Goal: Task Accomplishment & Management: Manage account settings

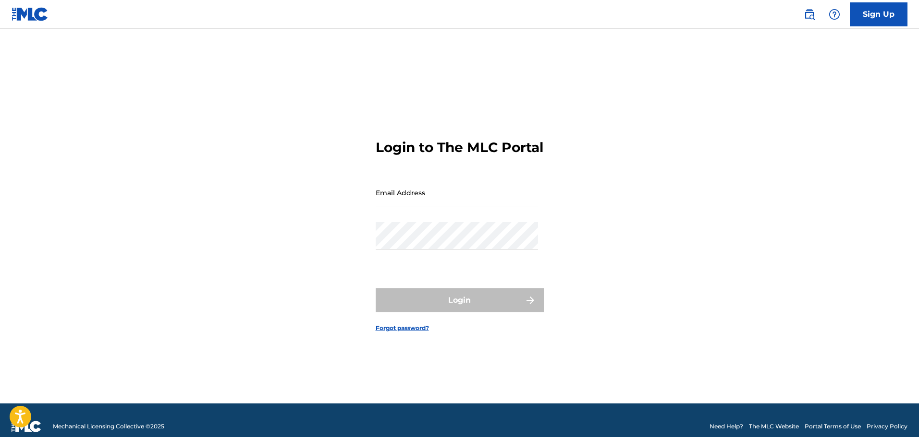
click at [418, 221] on div "Email Address" at bounding box center [457, 200] width 162 height 43
click at [433, 204] on input "Email Address" at bounding box center [457, 192] width 162 height 27
type input "[PERSON_NAME][EMAIL_ADDRESS][PERSON_NAME][DOMAIN_NAME]"
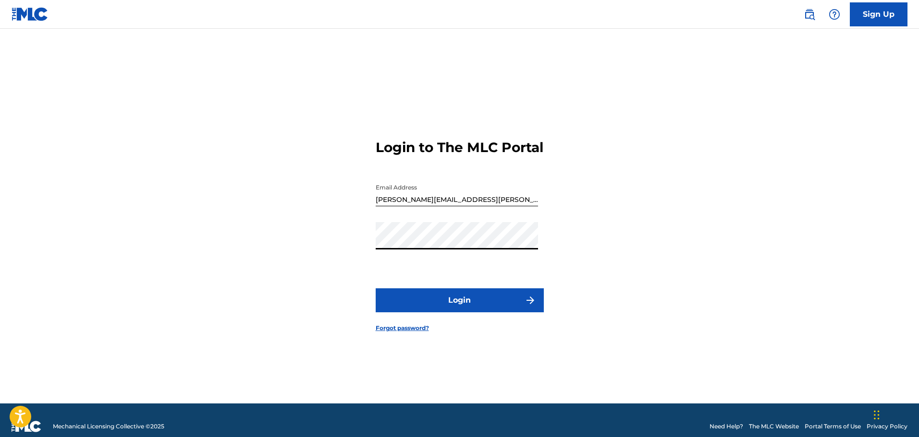
click at [376, 289] on button "Login" at bounding box center [460, 301] width 168 height 24
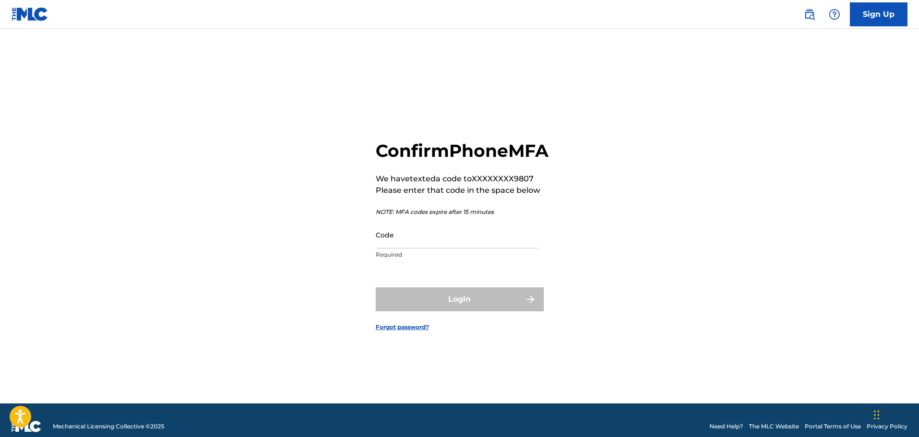
click at [436, 249] on input "Code" at bounding box center [457, 234] width 162 height 27
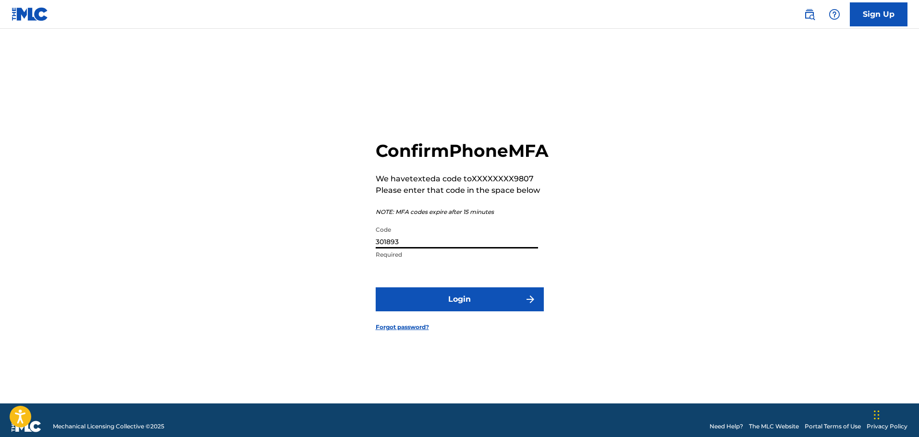
type input "301893"
click at [376, 288] on button "Login" at bounding box center [460, 300] width 168 height 24
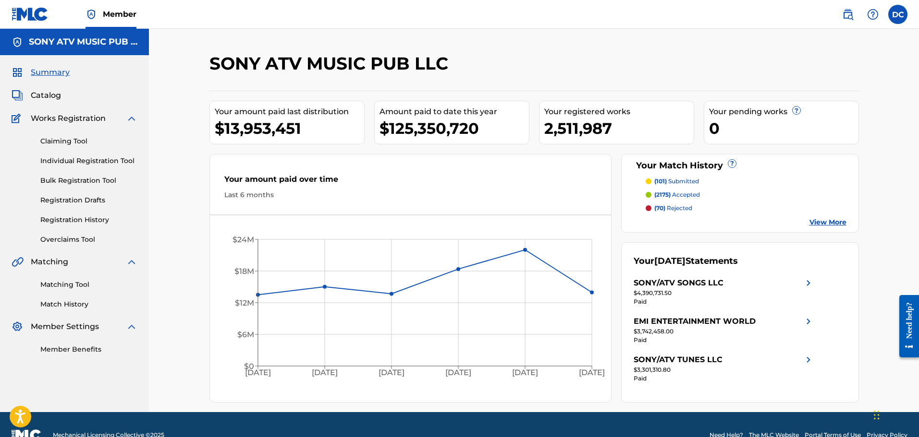
click at [126, 111] on div "Summary Catalog Works Registration Claiming Tool Individual Registration Tool B…" at bounding box center [74, 210] width 149 height 311
click at [51, 96] on span "Catalog" at bounding box center [46, 96] width 30 height 12
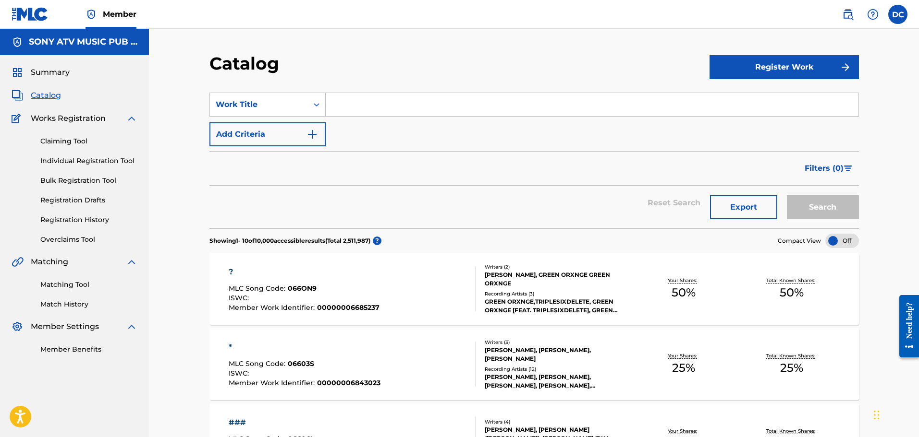
click at [343, 104] on input "Search Form" at bounding box center [592, 104] width 533 height 23
type input "would've been you"
click at [787, 195] on button "Search" at bounding box center [823, 207] width 72 height 24
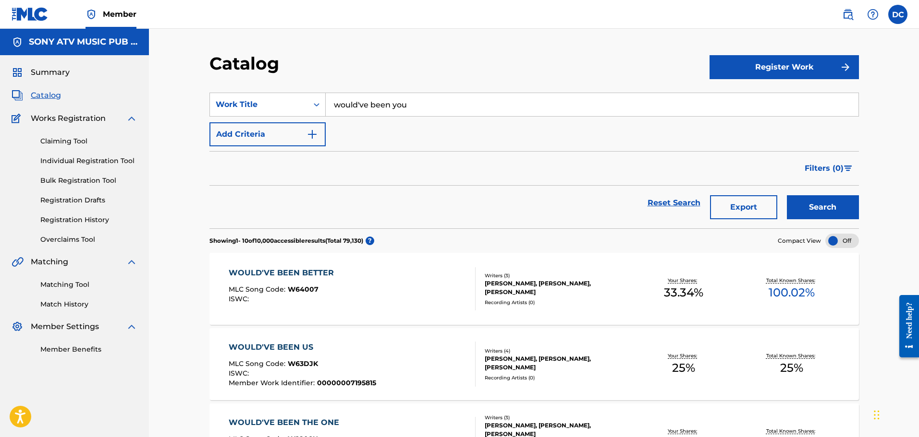
click at [317, 130] on img "Search Form" at bounding box center [312, 135] width 12 height 12
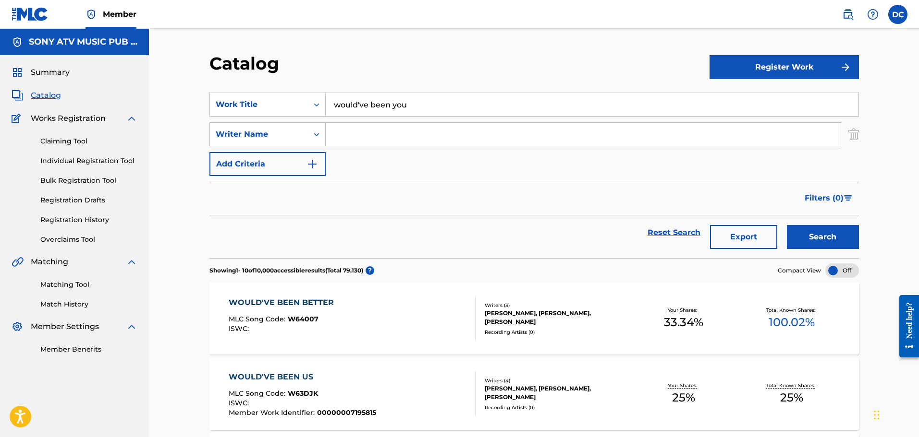
click at [369, 125] on input "Search Form" at bounding box center [583, 134] width 515 height 23
type input "[PERSON_NAME]"
click at [787, 225] on button "Search" at bounding box center [823, 237] width 72 height 24
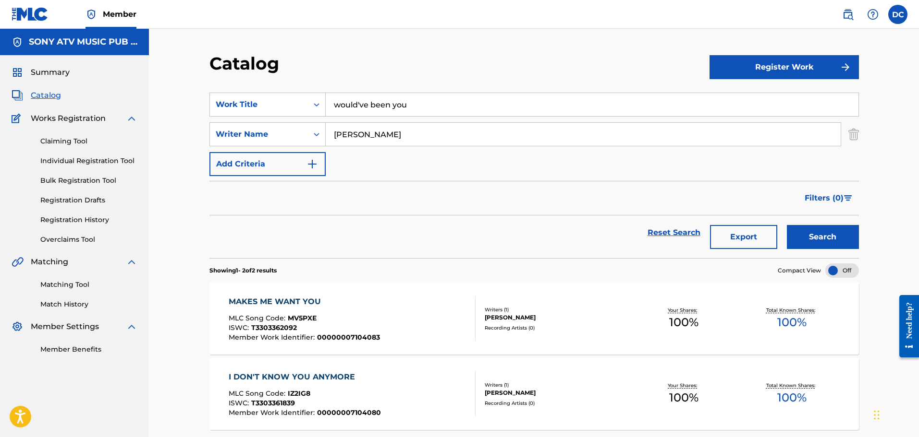
click at [856, 131] on img "Search Form" at bounding box center [853, 134] width 11 height 24
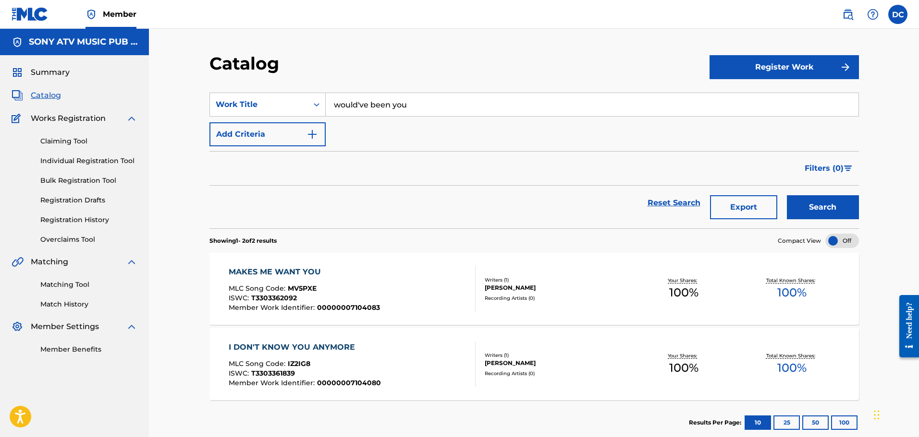
drag, startPoint x: 435, startPoint y: 110, endPoint x: 422, endPoint y: 110, distance: 13.0
click at [432, 110] on input "would've been you" at bounding box center [592, 104] width 533 height 23
click at [321, 103] on div "Search Form" at bounding box center [316, 104] width 17 height 17
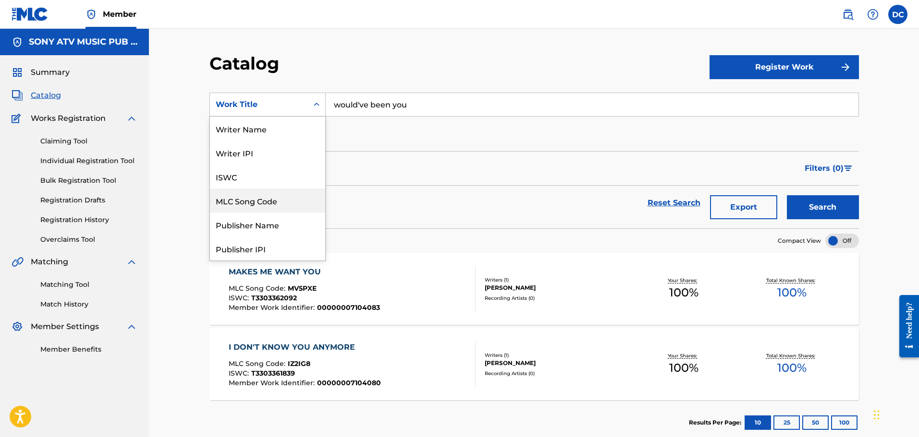
click at [277, 205] on div "MLC Song Code" at bounding box center [267, 201] width 115 height 24
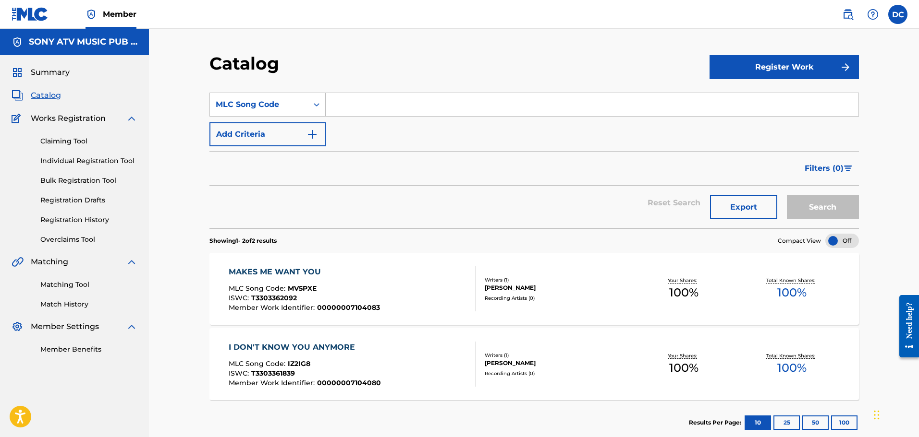
click at [367, 112] on input "Search Form" at bounding box center [592, 104] width 533 height 23
click at [787, 195] on button "Search" at bounding box center [823, 207] width 72 height 24
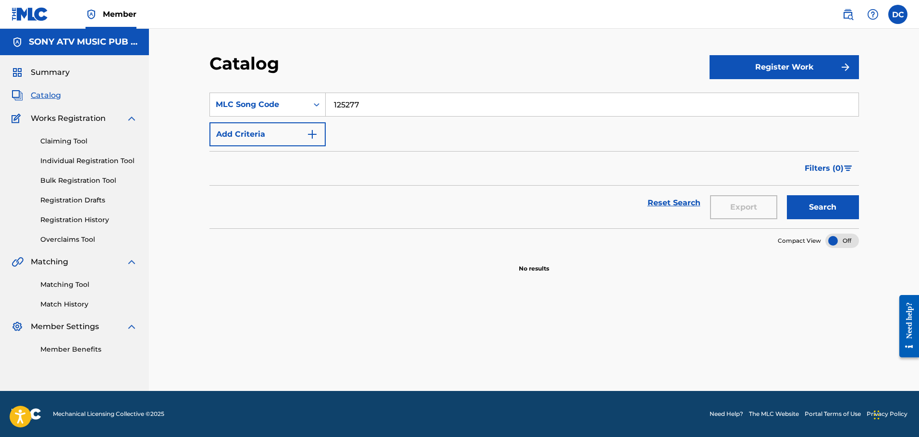
click at [787, 195] on button "Search" at bounding box center [823, 207] width 72 height 24
click at [341, 111] on input "125277" at bounding box center [592, 104] width 533 height 23
paste input "W62XPC"
click at [787, 195] on button "Search" at bounding box center [823, 207] width 72 height 24
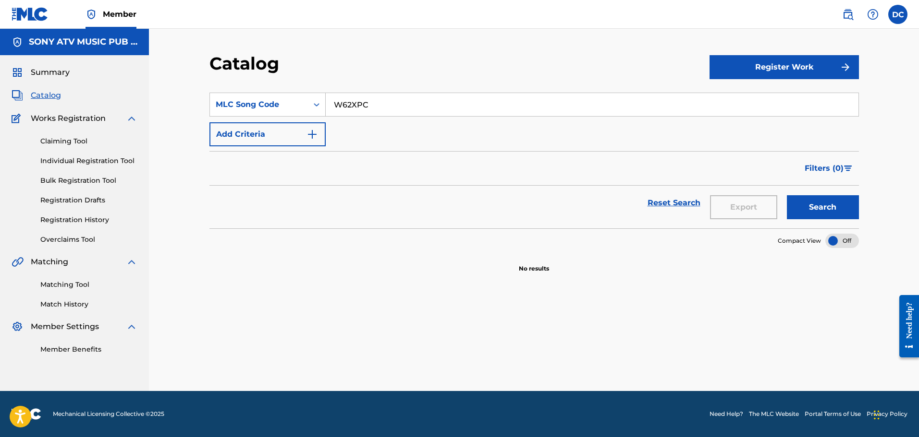
click at [373, 113] on input "W62XPC" at bounding box center [592, 104] width 533 height 23
paste input "DQ8FNM"
type input "DQ8FNM"
click at [787, 195] on button "Search" at bounding box center [823, 207] width 72 height 24
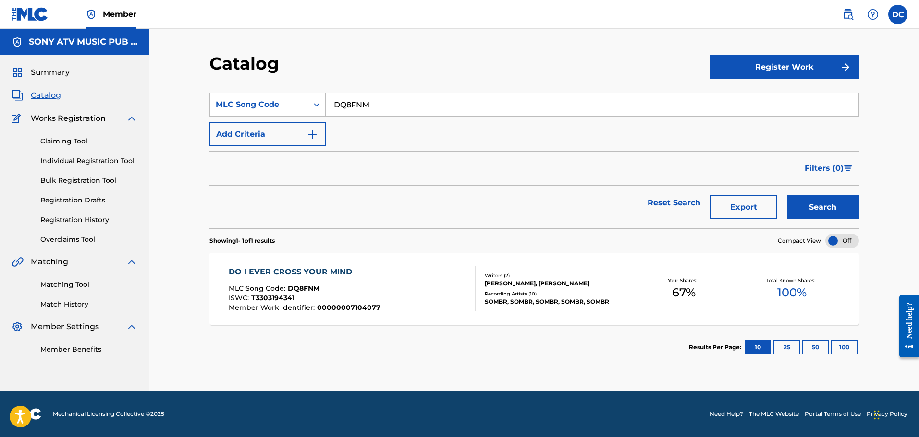
click at [308, 271] on div "DO I EVER CROSS YOUR MIND" at bounding box center [305, 273] width 152 height 12
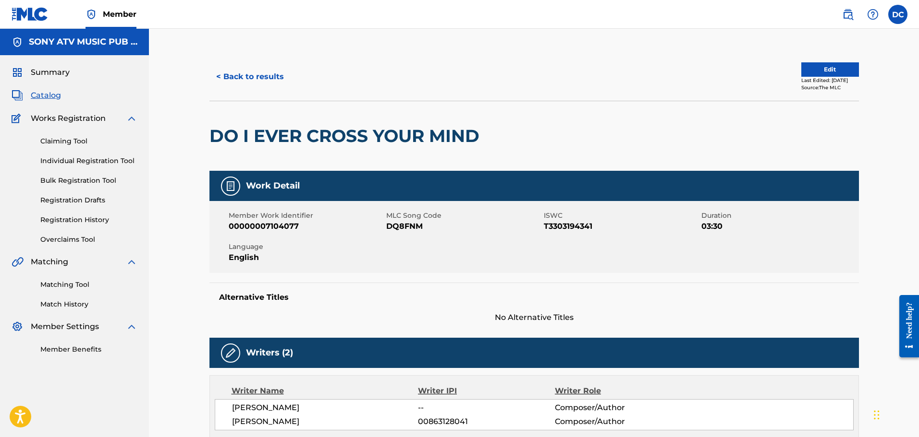
click at [812, 74] on button "Edit" at bounding box center [830, 69] width 58 height 14
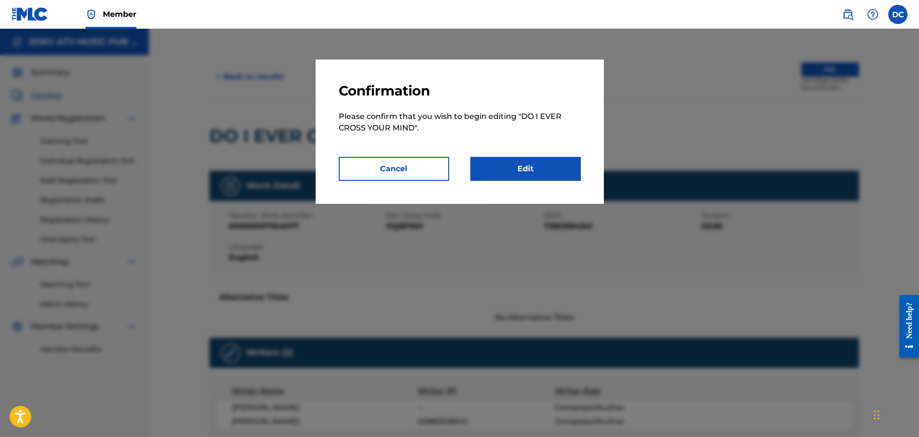
click at [495, 170] on link "Edit" at bounding box center [525, 169] width 110 height 24
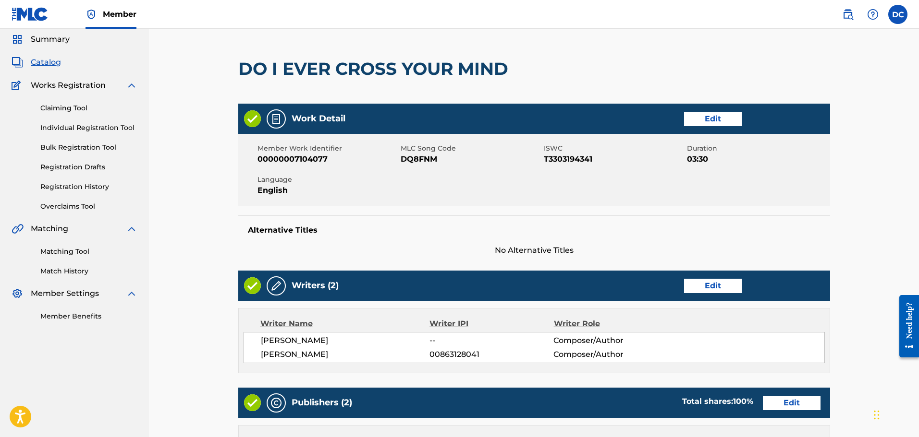
scroll to position [48, 0]
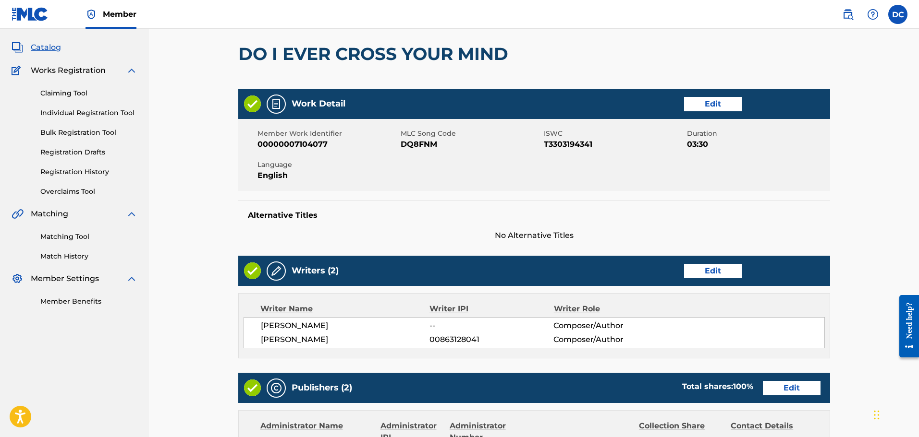
click at [745, 268] on div "Edit" at bounding box center [752, 271] width 136 height 14
click at [726, 271] on link "Edit" at bounding box center [713, 271] width 58 height 14
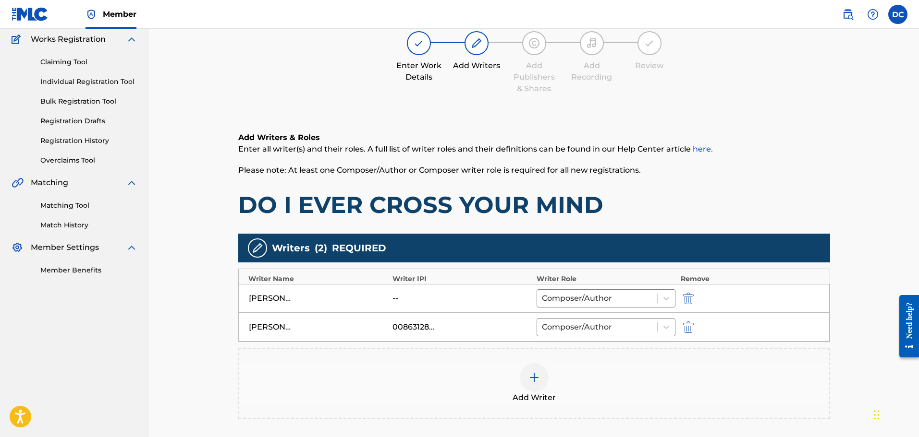
scroll to position [96, 0]
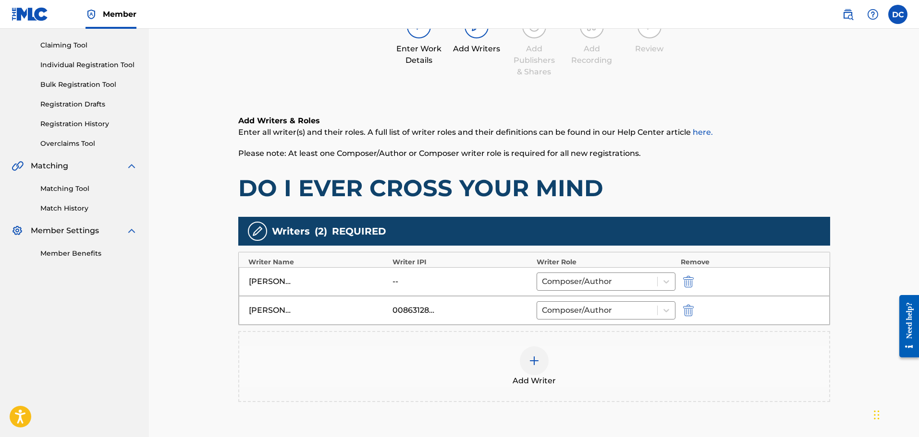
click at [529, 375] on div "Add Writer" at bounding box center [534, 367] width 590 height 40
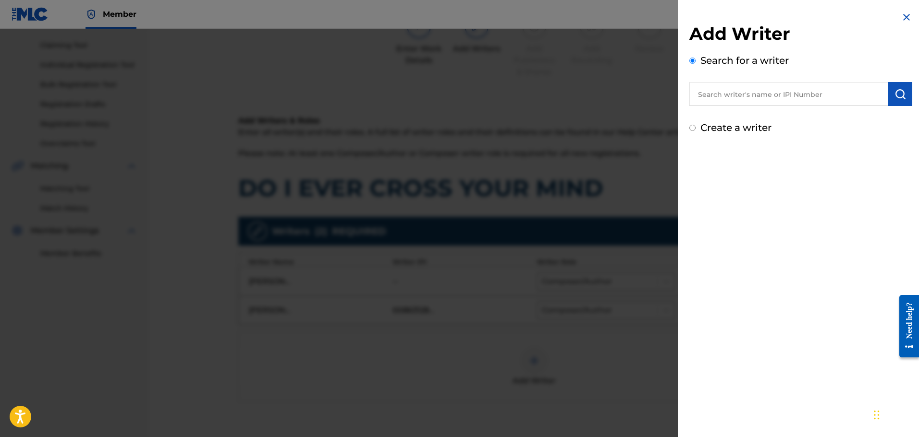
click at [743, 98] on input "text" at bounding box center [788, 94] width 199 height 24
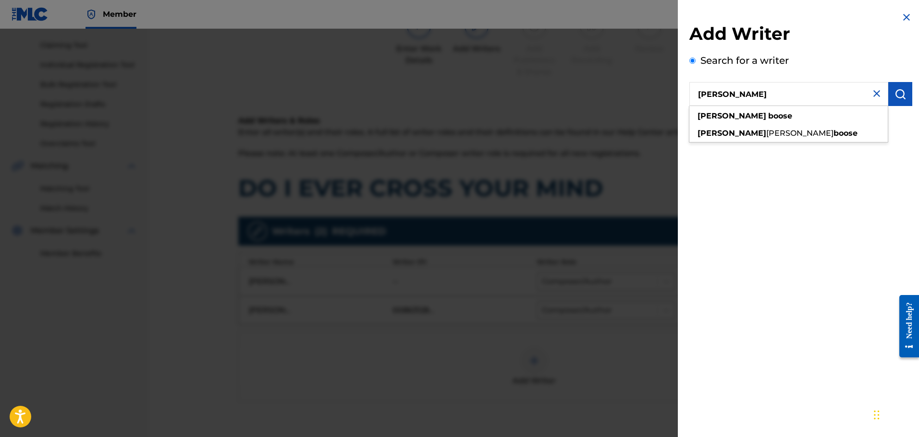
type input "[PERSON_NAME]"
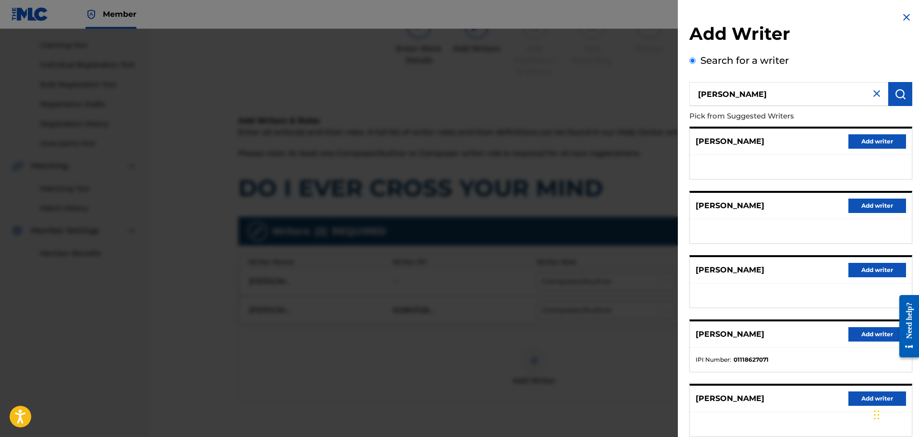
click at [856, 331] on button "Add writer" at bounding box center [877, 334] width 58 height 14
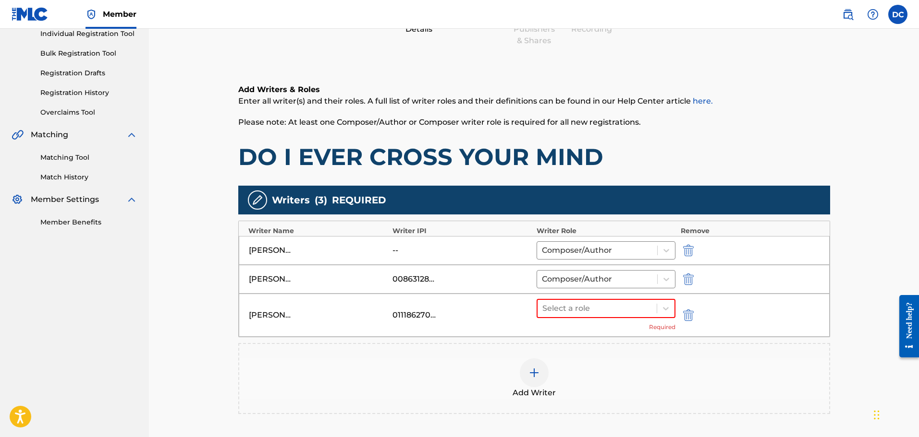
scroll to position [144, 0]
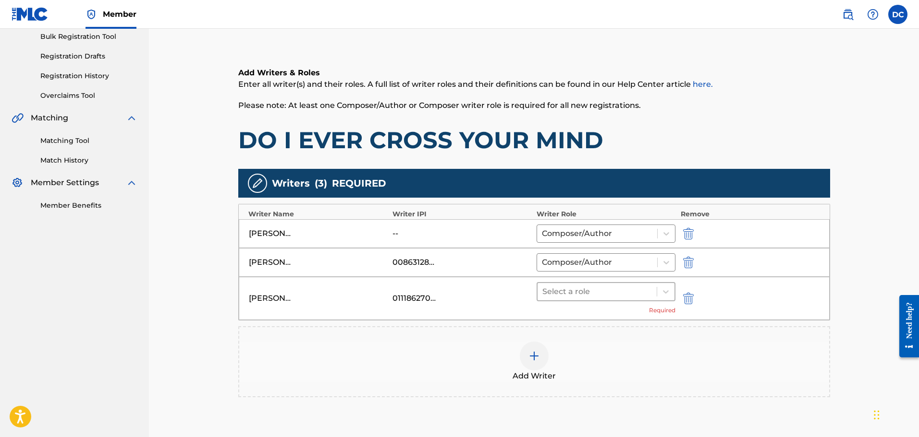
click at [592, 291] on div at bounding box center [597, 291] width 110 height 13
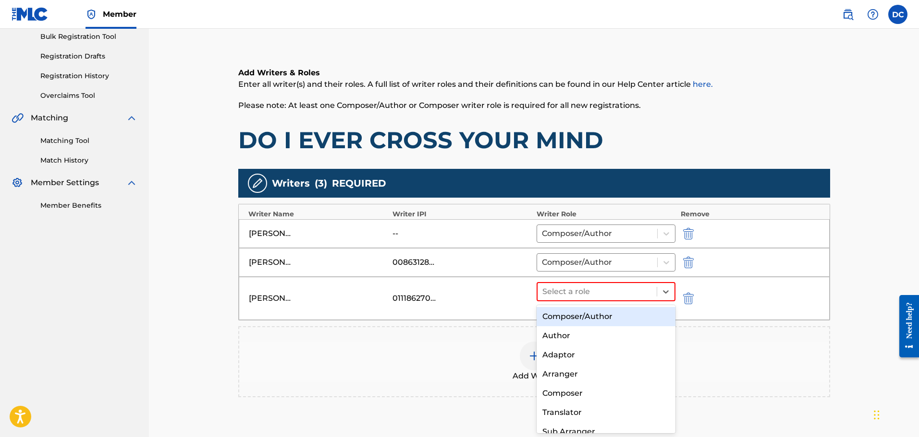
click at [596, 319] on div "Composer/Author" at bounding box center [605, 316] width 139 height 19
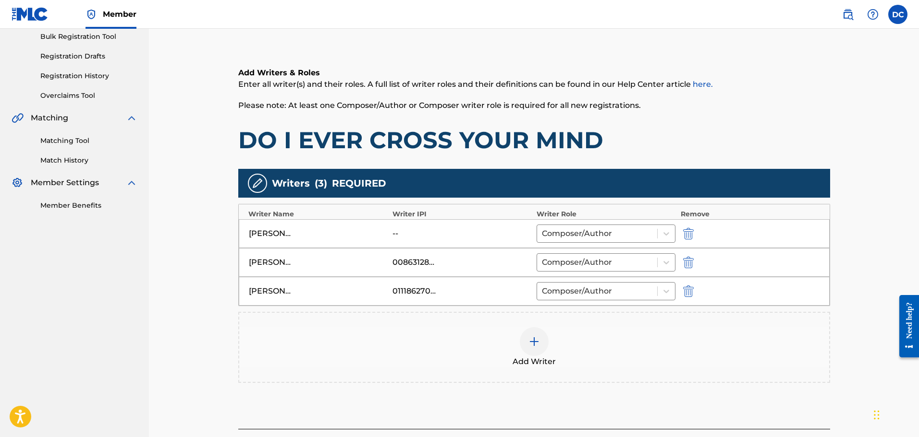
click at [691, 238] on img "submit" at bounding box center [688, 234] width 11 height 12
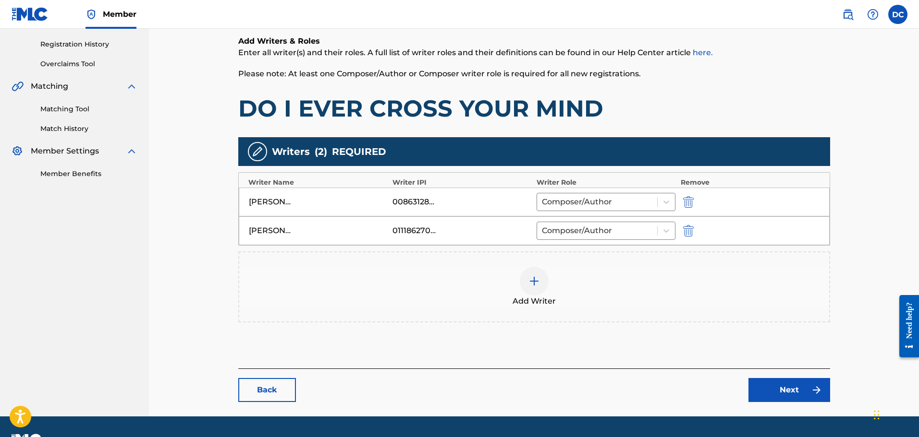
scroll to position [192, 0]
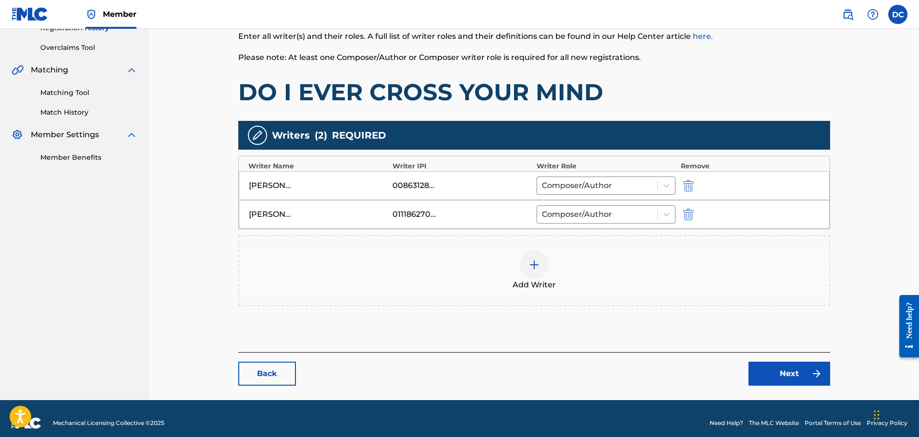
click at [762, 376] on link "Next" at bounding box center [789, 374] width 82 height 24
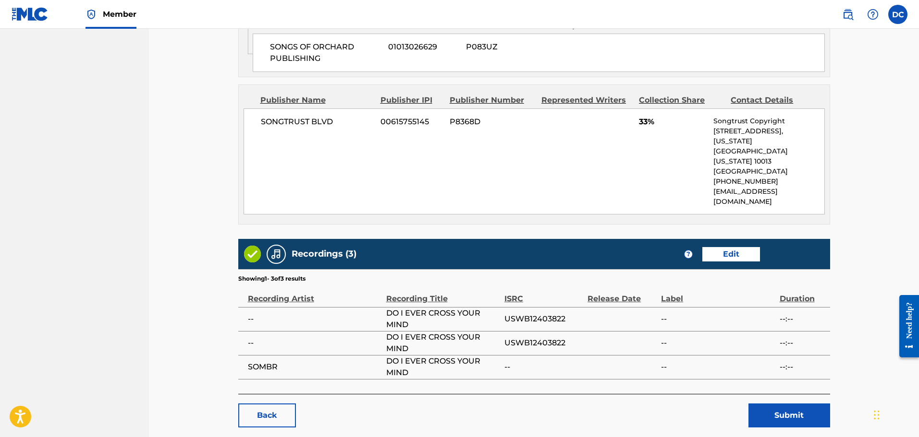
scroll to position [596, 0]
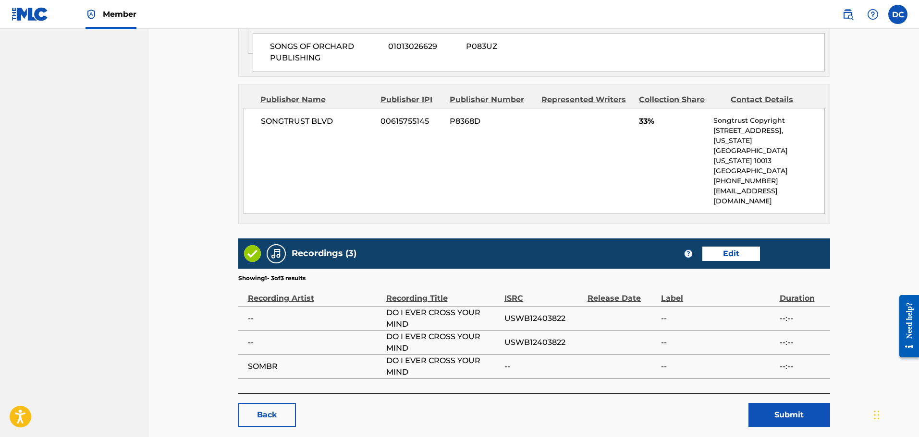
click at [811, 403] on button "Submit" at bounding box center [789, 415] width 82 height 24
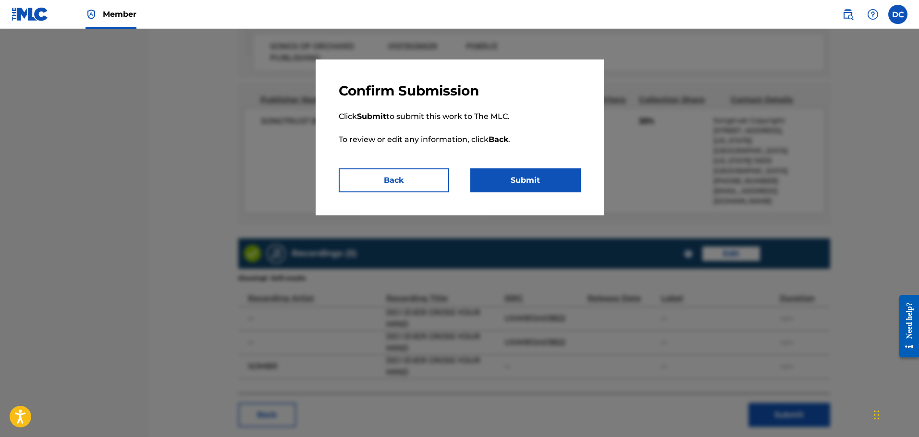
click at [532, 178] on button "Submit" at bounding box center [525, 181] width 110 height 24
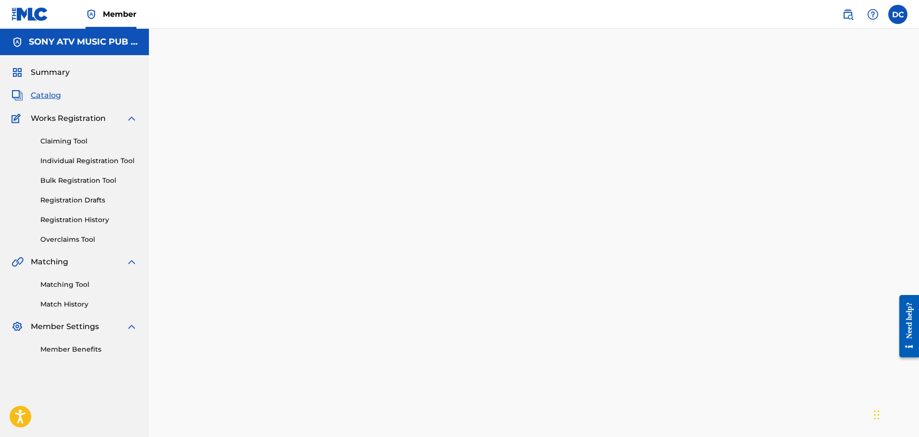
click at [54, 97] on span "Catalog" at bounding box center [46, 96] width 30 height 12
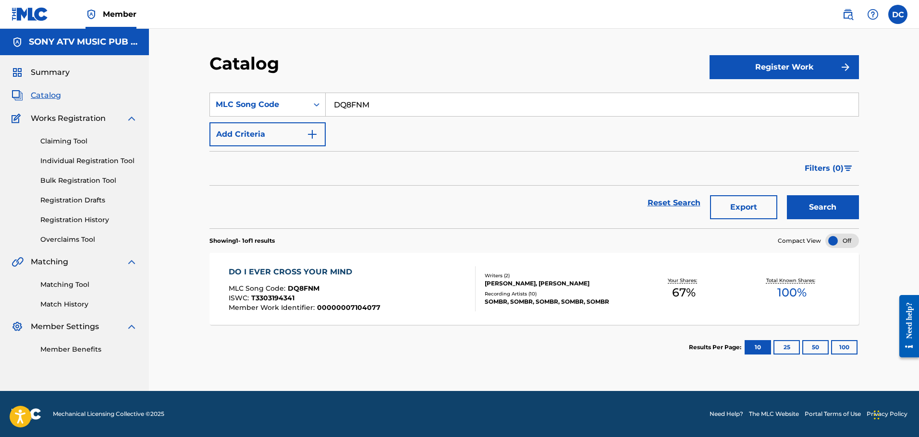
drag, startPoint x: 389, startPoint y: 124, endPoint x: 387, endPoint y: 108, distance: 16.5
click at [389, 124] on div "SearchWithCriteria8daae6c1-8427-48c1-8610-740c8403f12e MLC Song Code DQ8FNM Add…" at bounding box center [533, 120] width 649 height 54
click at [387, 108] on input "DQ8FNM" at bounding box center [592, 104] width 533 height 23
paste input "AY6GYO"
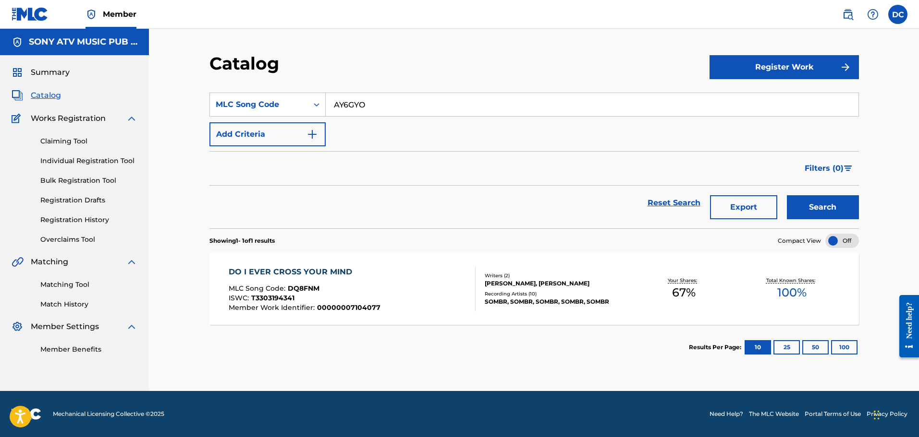
type input "AY6GYO"
click at [787, 195] on button "Search" at bounding box center [823, 207] width 72 height 24
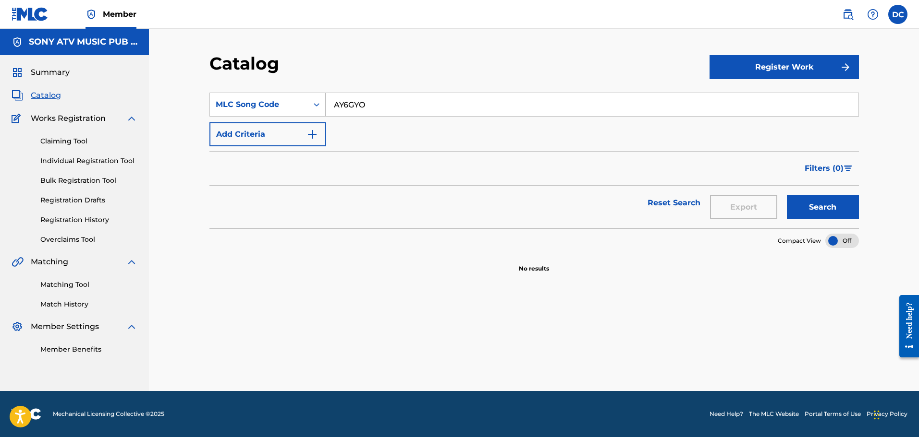
click at [568, 133] on div "SearchWithCriteria8daae6c1-8427-48c1-8610-740c8403f12e MLC Song Code AY6GYO Add…" at bounding box center [533, 120] width 649 height 54
click at [359, 108] on input "AY6GYO" at bounding box center [592, 104] width 533 height 23
drag, startPoint x: 380, startPoint y: 106, endPoint x: 371, endPoint y: 108, distance: 8.9
click at [371, 108] on input "AY6GYO" at bounding box center [592, 104] width 533 height 23
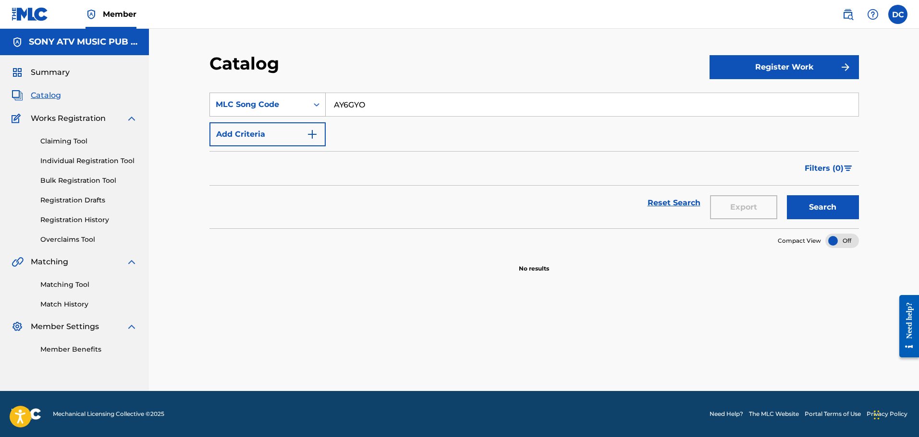
drag, startPoint x: 334, startPoint y: 104, endPoint x: 321, endPoint y: 104, distance: 13.5
click at [321, 104] on div "SearchWithCriteria8daae6c1-8427-48c1-8610-740c8403f12e MLC Song Code AY6GYO" at bounding box center [533, 105] width 649 height 24
click at [364, 111] on input "AY6GYO" at bounding box center [592, 104] width 533 height 23
click at [92, 143] on link "Claiming Tool" at bounding box center [88, 141] width 97 height 10
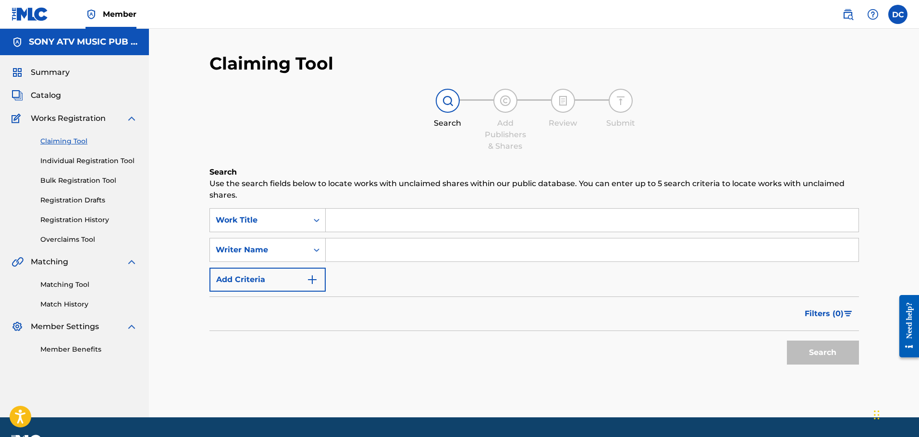
click at [470, 206] on div "Search Use the search fields below to locate works with unclaimed shares within…" at bounding box center [533, 292] width 649 height 251
click at [436, 221] on input "Search Form" at bounding box center [592, 220] width 533 height 23
click at [315, 224] on icon "Search Form" at bounding box center [317, 221] width 10 height 10
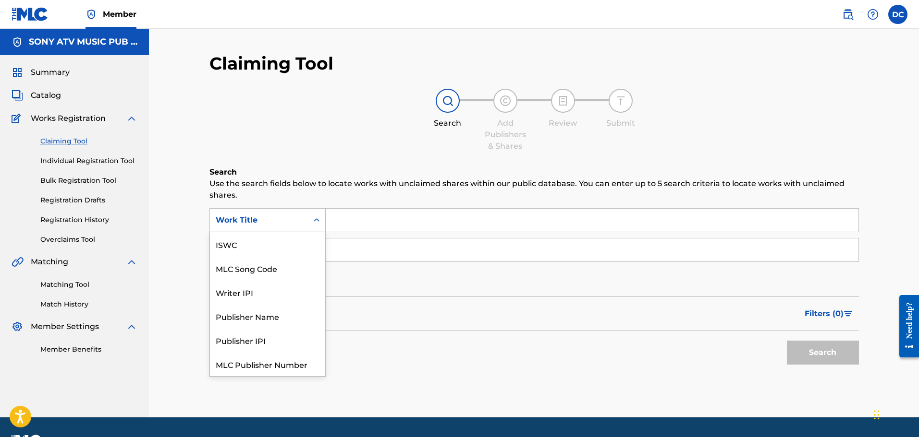
scroll to position [24, 0]
click at [261, 252] on div "MLC Song Code" at bounding box center [267, 244] width 115 height 24
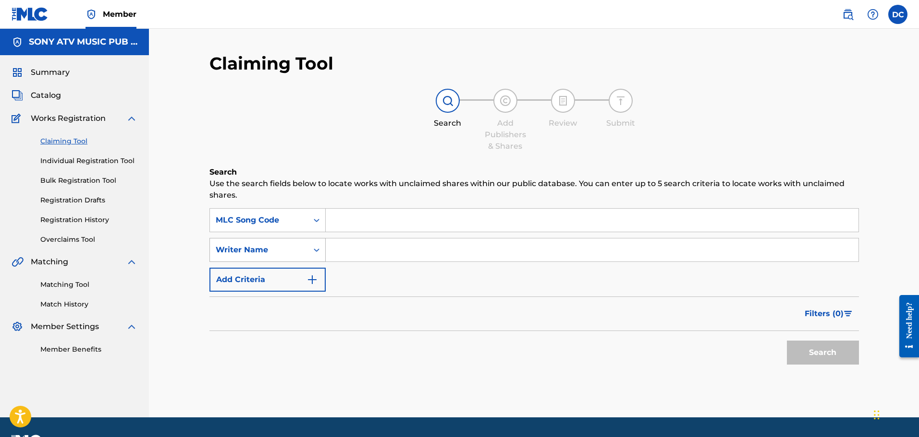
click at [296, 252] on div "Writer Name" at bounding box center [259, 250] width 86 height 12
click at [568, 215] on input "Search Form" at bounding box center [592, 220] width 533 height 23
paste input "AY6GYO"
type input "AY6GYO"
click at [517, 253] on input "Search Form" at bounding box center [592, 250] width 533 height 23
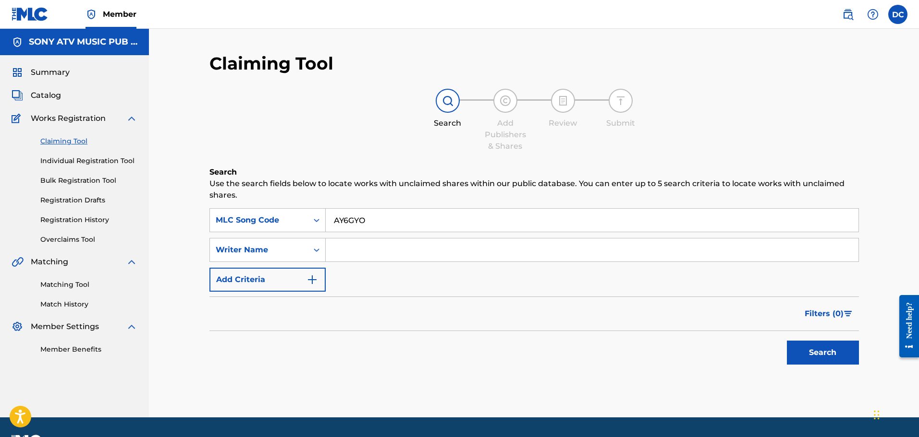
click at [366, 252] on input "Search Form" at bounding box center [592, 250] width 533 height 23
type input "boose"
click at [787, 341] on button "Search" at bounding box center [823, 353] width 72 height 24
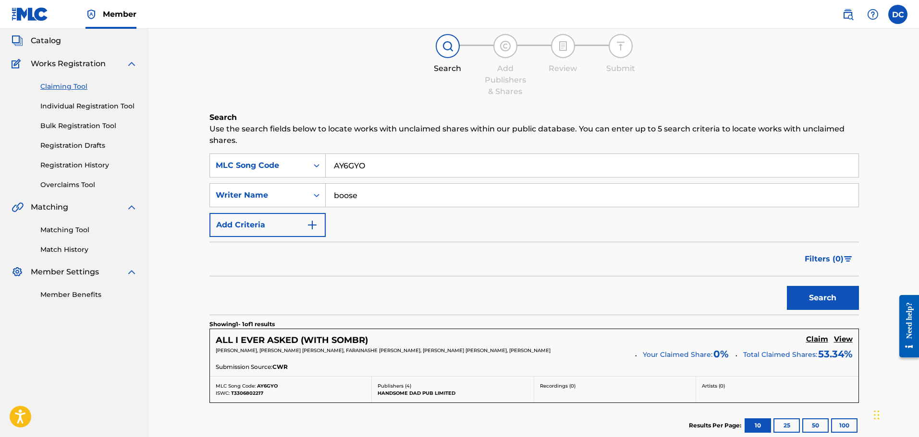
scroll to position [96, 0]
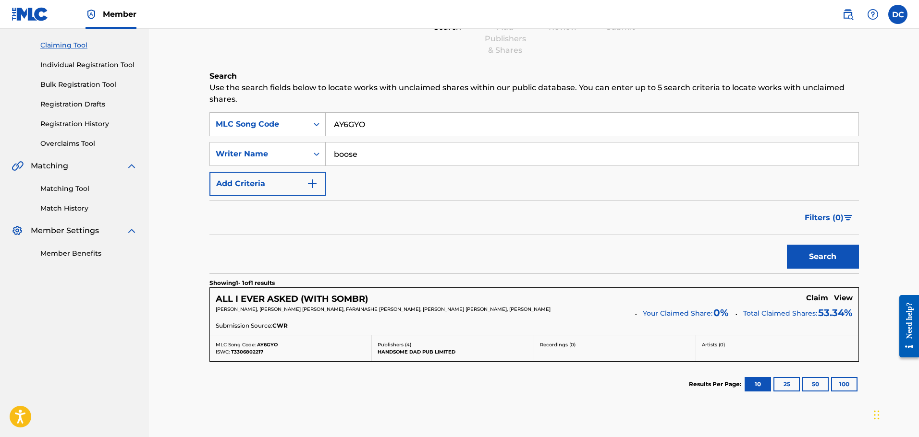
click at [820, 302] on h5 "Claim" at bounding box center [817, 298] width 22 height 9
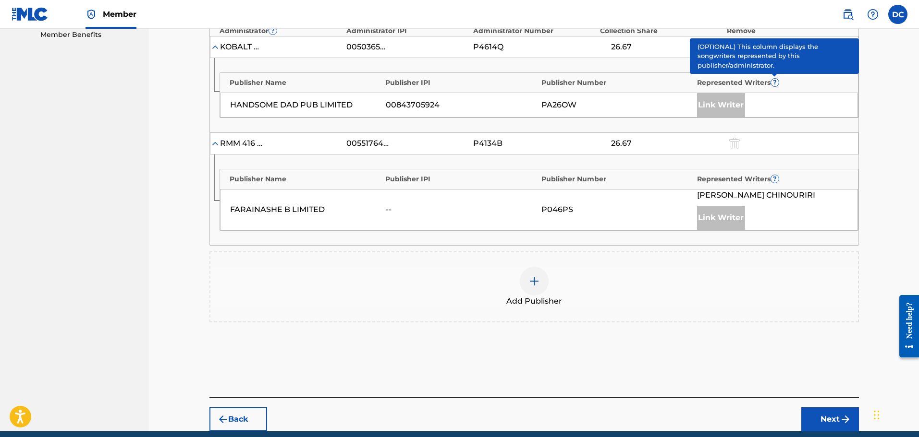
scroll to position [355, 0]
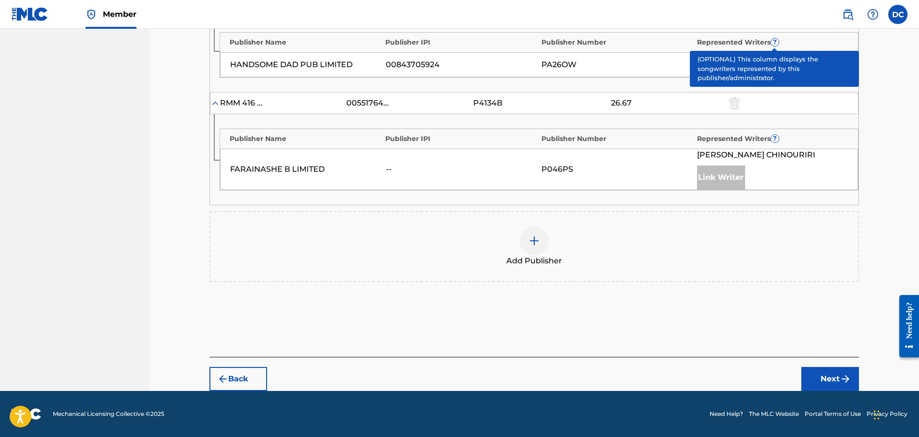
click at [536, 255] on span "Add Publisher" at bounding box center [534, 261] width 56 height 12
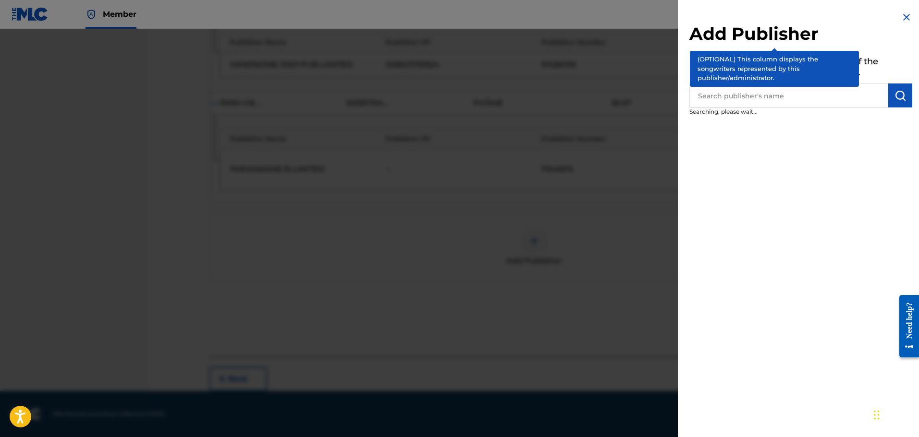
click at [816, 87] on input "text" at bounding box center [788, 96] width 199 height 24
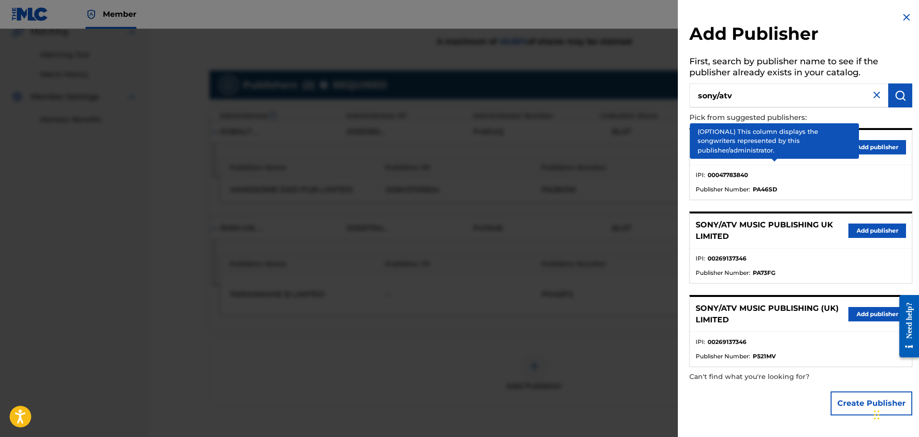
scroll to position [211, 0]
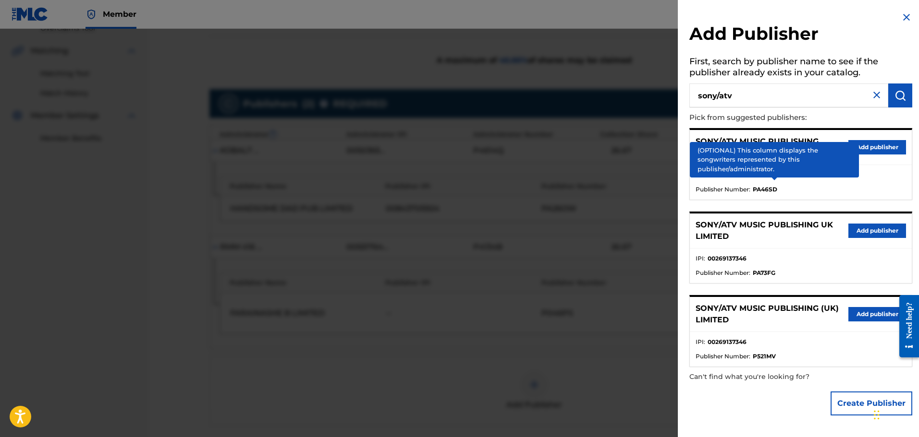
click at [841, 97] on input "sony/atv" at bounding box center [788, 96] width 199 height 24
type input "s"
click at [757, 88] on input "text" at bounding box center [788, 96] width 199 height 24
type input "sony"
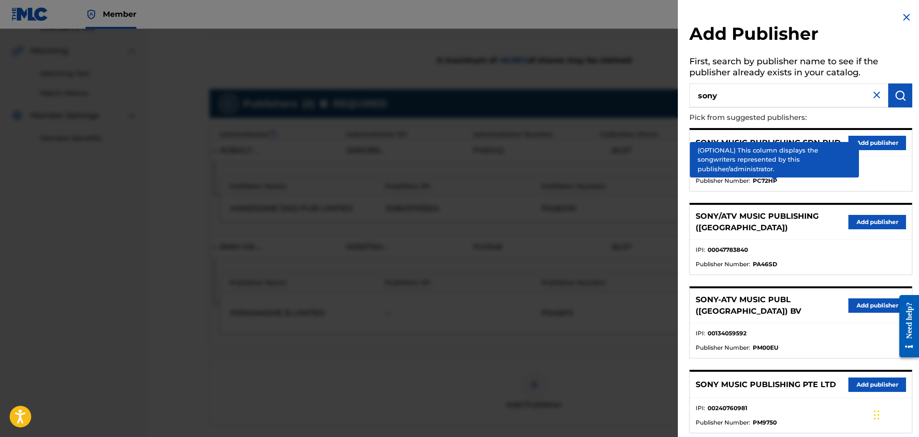
click at [792, 158] on ul "IPI : 00242943664 Publisher Number : PC72HP" at bounding box center [801, 174] width 222 height 35
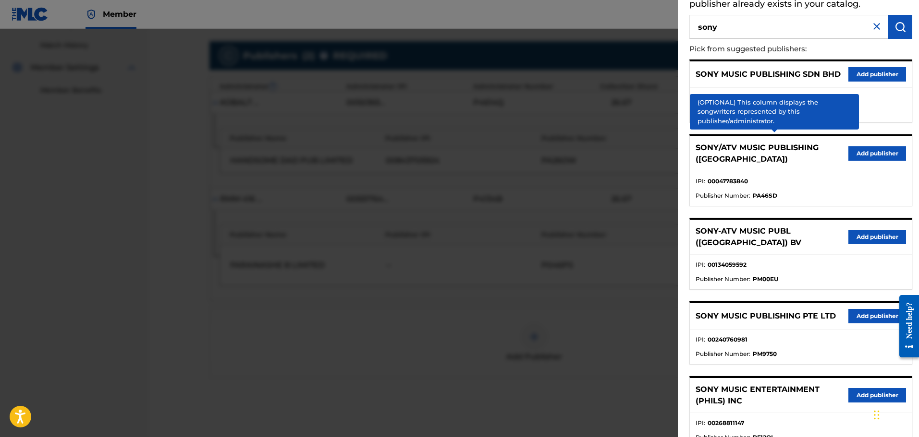
scroll to position [0, 0]
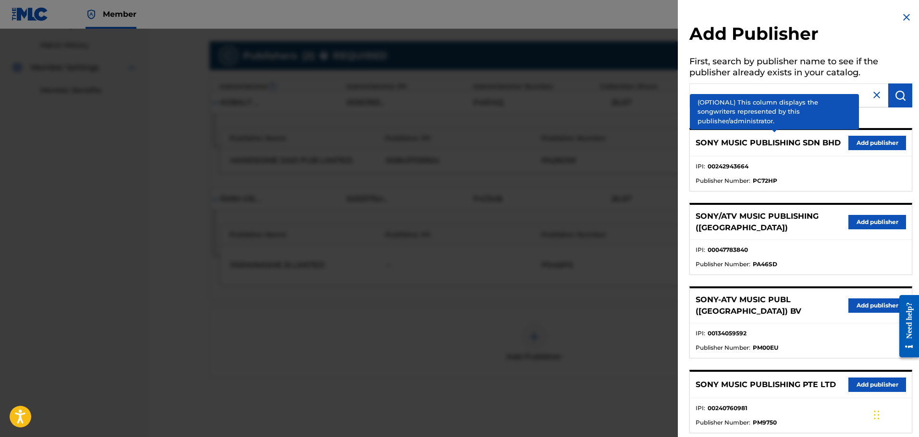
click at [874, 94] on img at bounding box center [877, 95] width 12 height 12
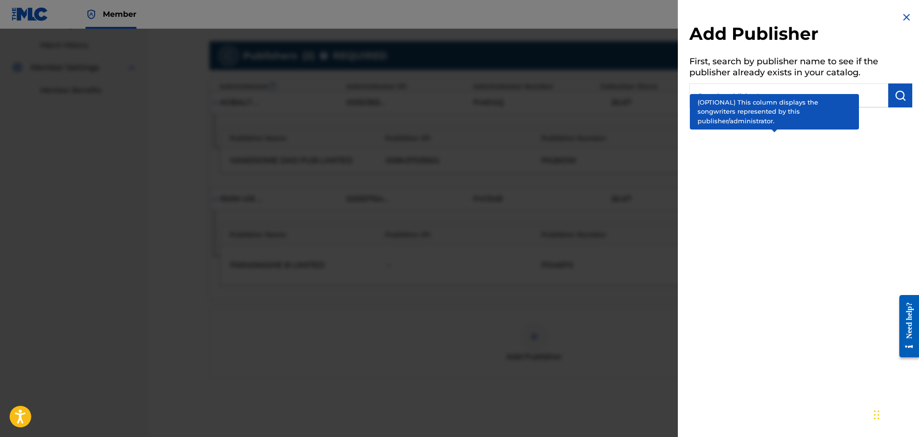
click at [794, 97] on input "text" at bounding box center [788, 96] width 199 height 24
type input "o"
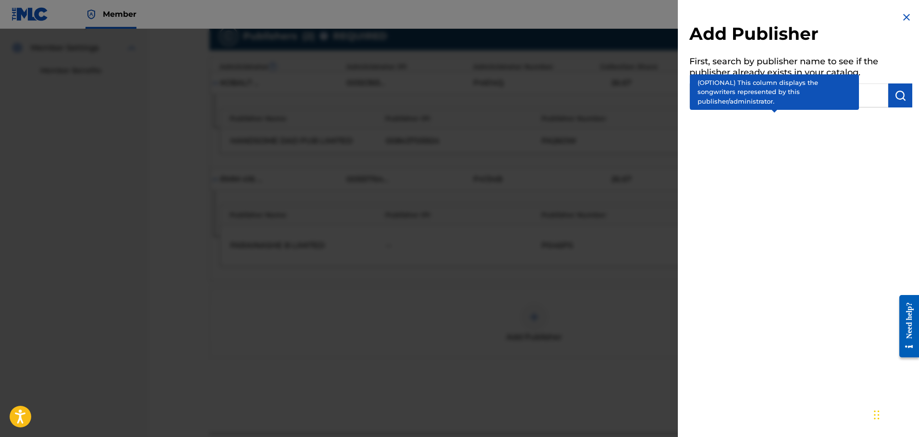
scroll to position [211, 0]
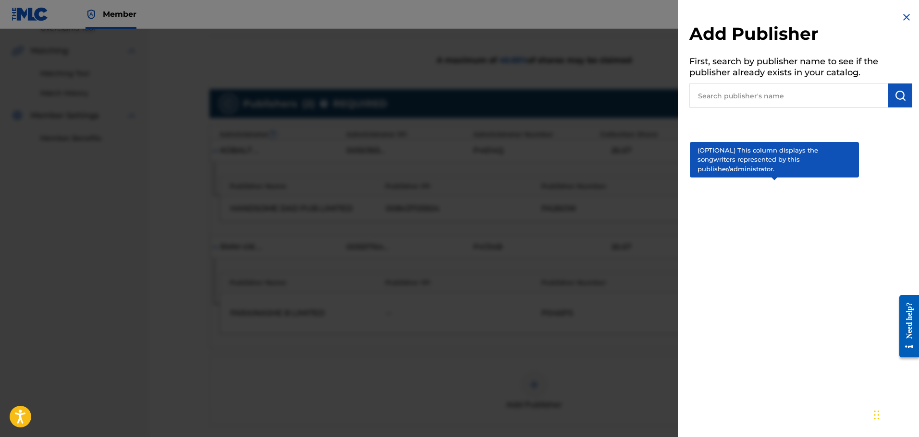
click at [788, 106] on input "text" at bounding box center [788, 96] width 199 height 24
type input "songs of orcha"
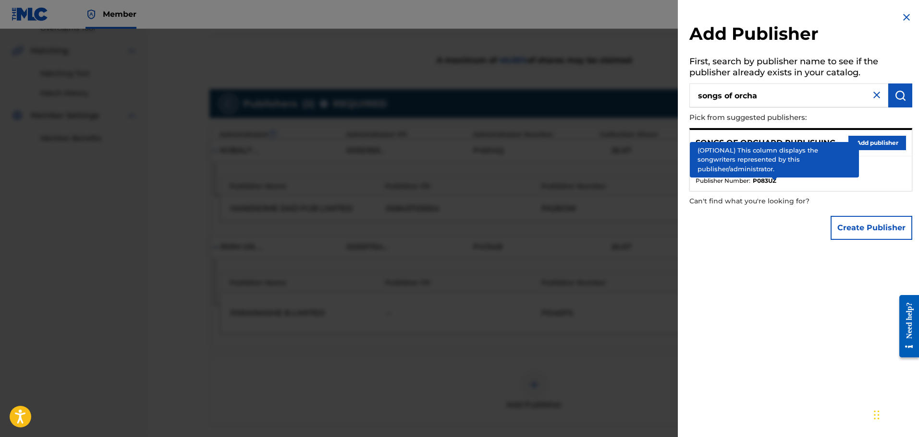
click at [875, 141] on button "Add publisher" at bounding box center [877, 143] width 58 height 14
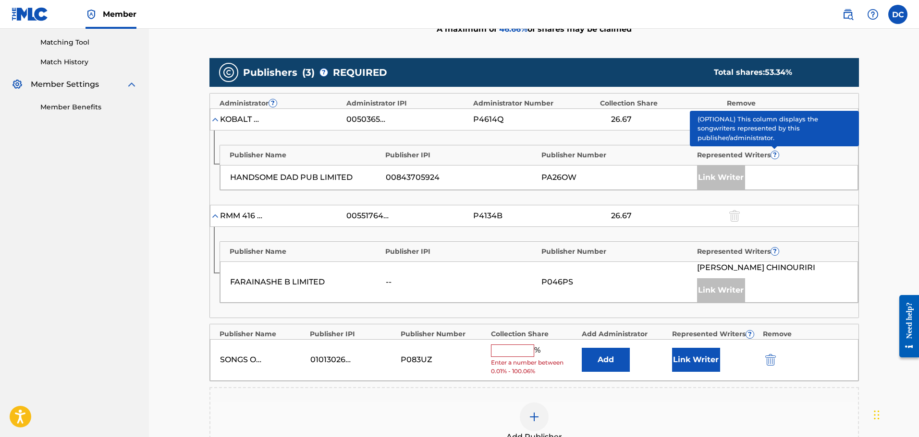
scroll to position [259, 0]
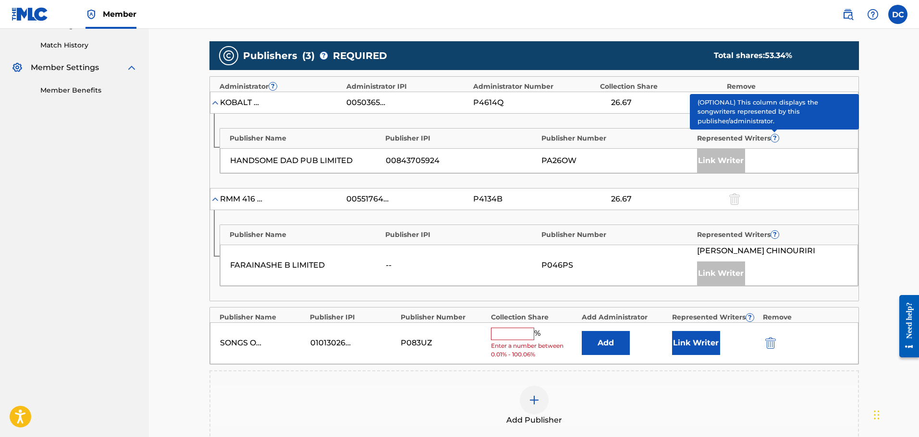
click at [523, 338] on input "text" at bounding box center [512, 334] width 43 height 12
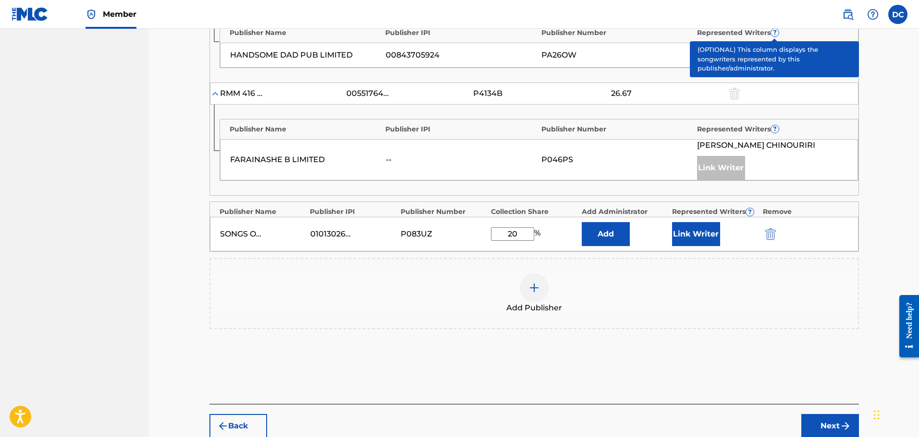
scroll to position [412, 0]
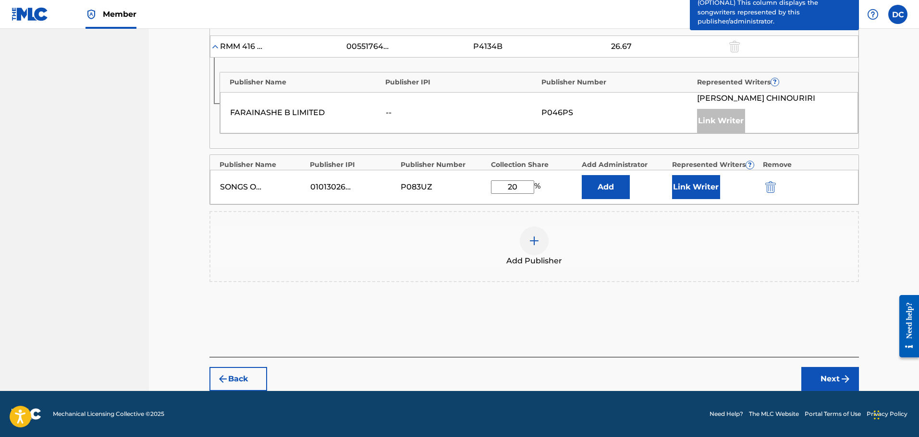
type input "20"
click at [603, 191] on button "Add" at bounding box center [606, 187] width 48 height 24
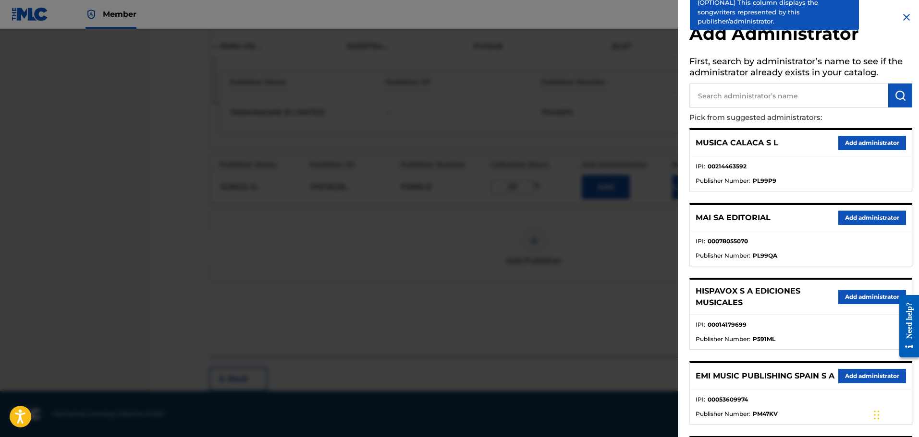
click at [759, 95] on input "text" at bounding box center [788, 96] width 199 height 24
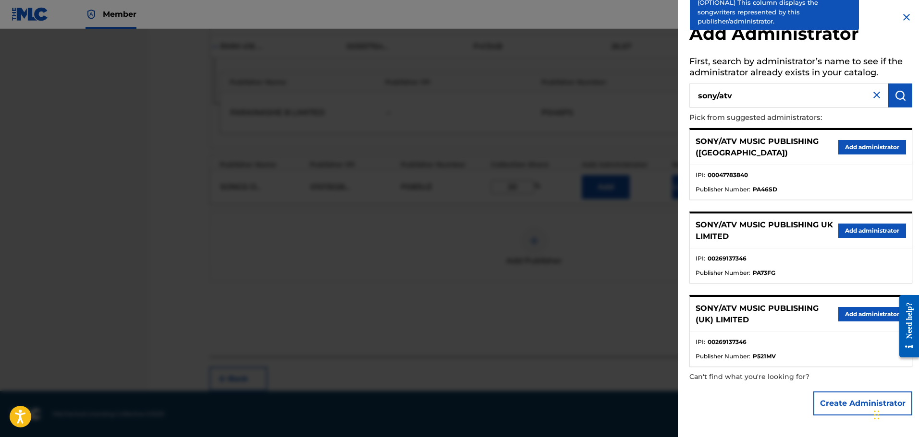
click at [758, 107] on input "sony/atv" at bounding box center [788, 96] width 199 height 24
click at [737, 92] on input "sony/atv" at bounding box center [788, 96] width 199 height 24
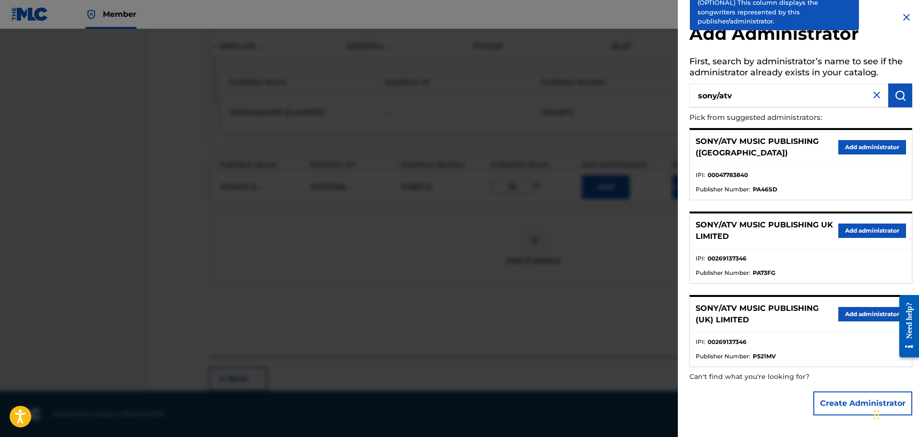
paste input "P8301A"
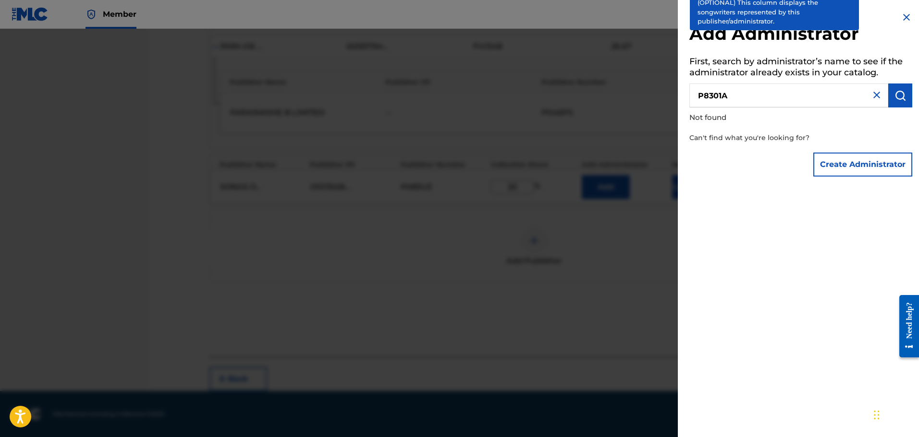
drag, startPoint x: 785, startPoint y: 102, endPoint x: 690, endPoint y: 97, distance: 95.2
click at [690, 97] on input "P8301A" at bounding box center [788, 96] width 199 height 24
type input "sony/atv songs llc"
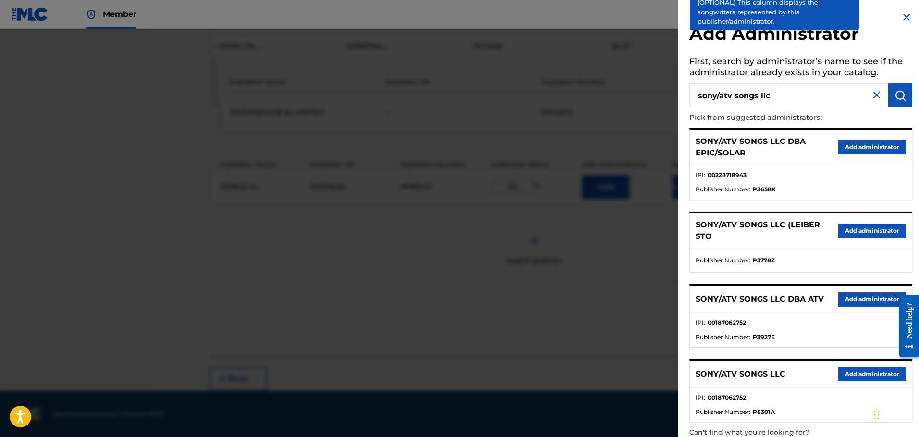
click at [860, 374] on button "Add administrator" at bounding box center [872, 374] width 68 height 14
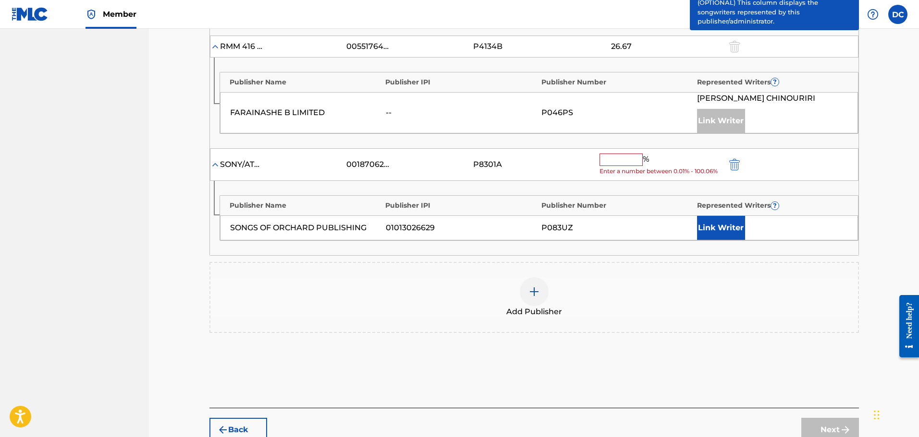
click at [618, 162] on input "text" at bounding box center [620, 160] width 43 height 12
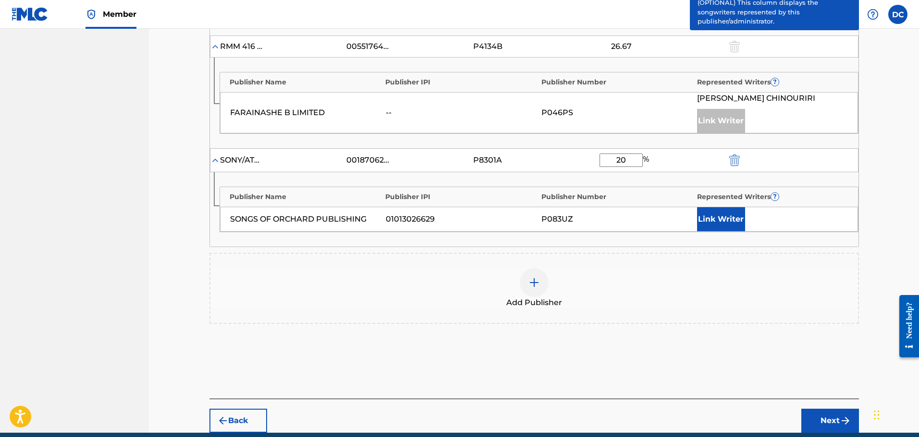
type input "20"
click at [650, 240] on div "Publisher Name Publisher IPI Publisher Number Represented Writers ? SONGS OF OR…" at bounding box center [534, 209] width 648 height 74
click at [724, 214] on button "Link Writer" at bounding box center [721, 219] width 48 height 24
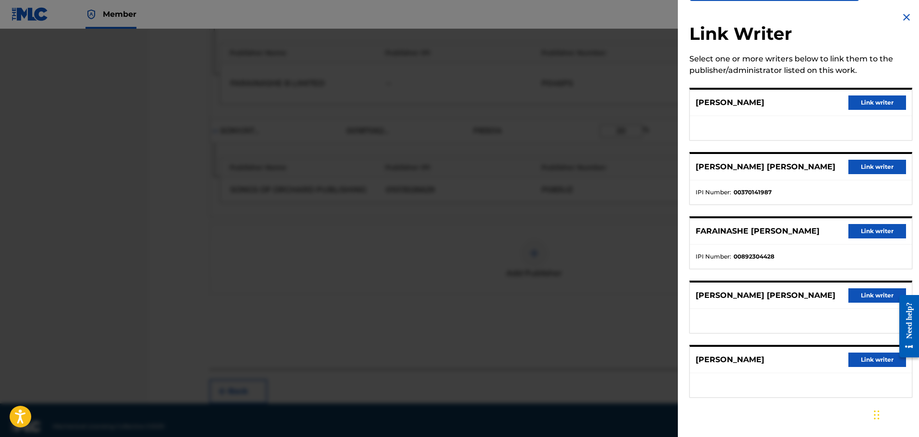
scroll to position [454, 0]
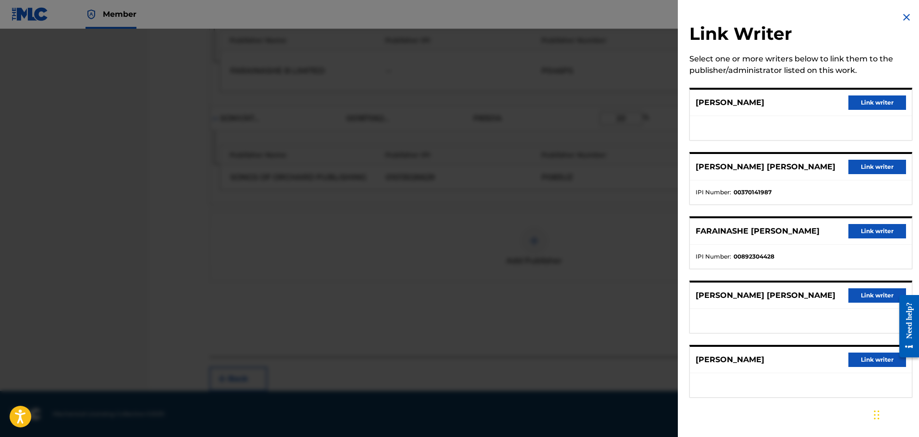
click at [896, 19] on div "Link Writer Select one or more writers below to link them to the publisher/admi…" at bounding box center [801, 210] width 246 height 421
click at [855, 98] on button "Link writer" at bounding box center [877, 103] width 58 height 14
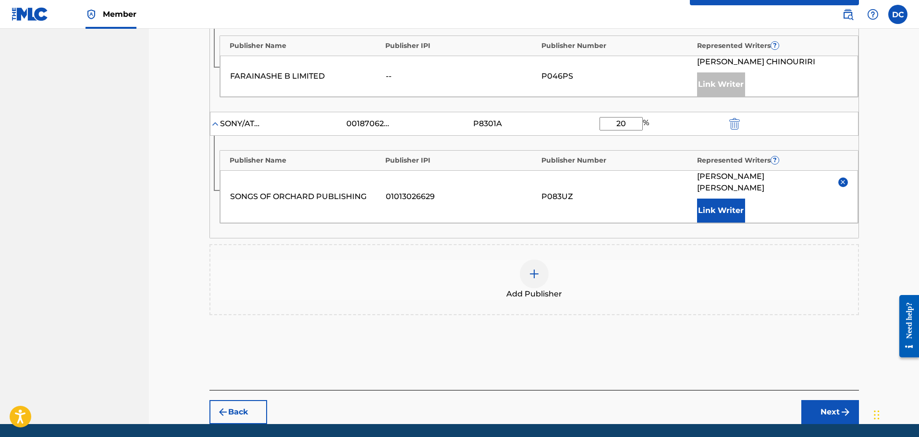
scroll to position [470, 0]
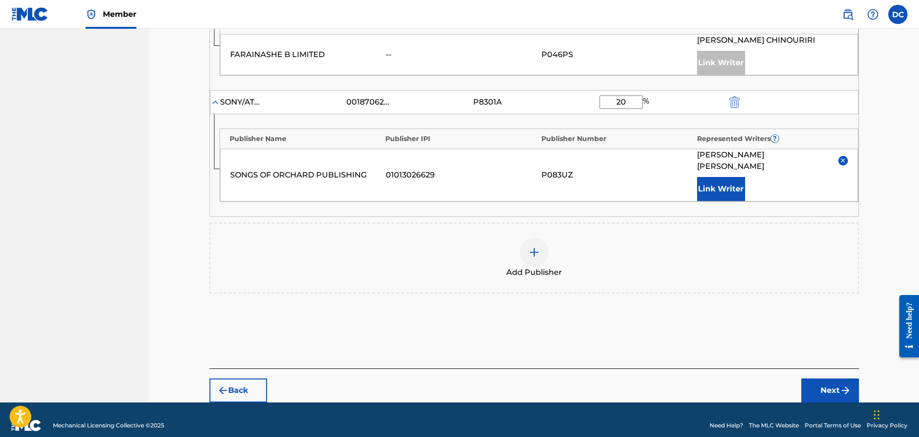
click at [792, 199] on div "Publisher Name Publisher IPI Publisher Number Represented Writers ? SONGS OF OR…" at bounding box center [534, 165] width 648 height 102
click at [707, 181] on button "Link Writer" at bounding box center [721, 189] width 48 height 24
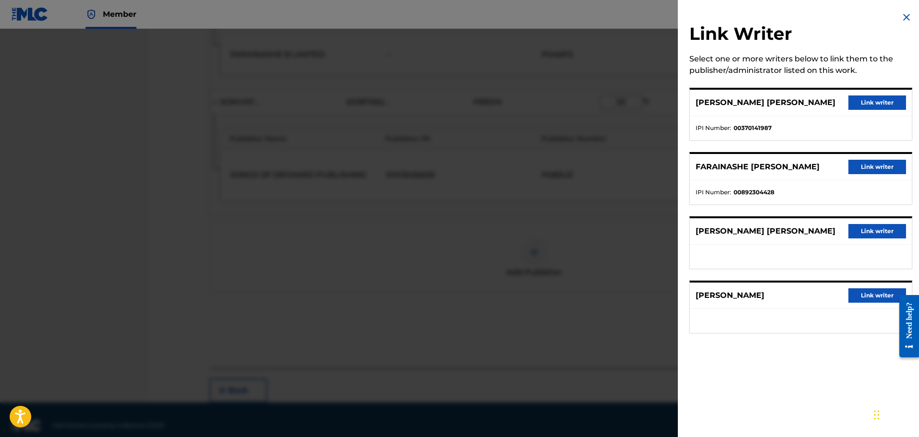
scroll to position [230, 0]
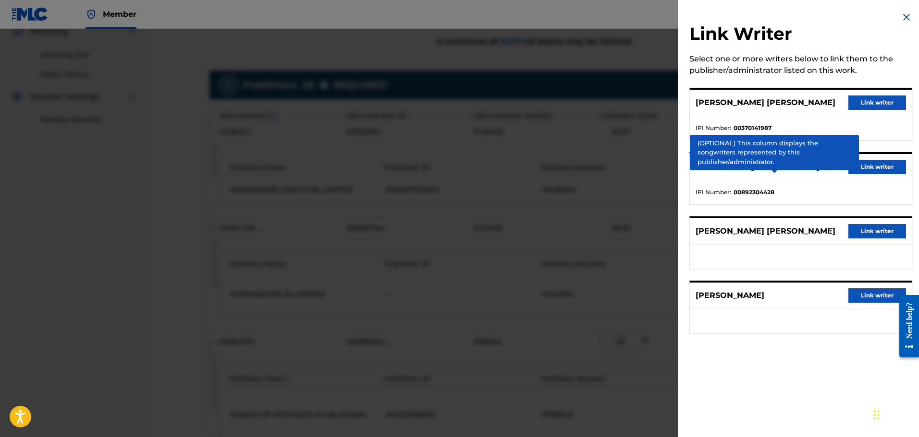
click at [805, 143] on div "Link Writer Select one or more writers below to link them to the publisher/admi…" at bounding box center [801, 178] width 246 height 357
click at [902, 13] on img at bounding box center [906, 18] width 12 height 12
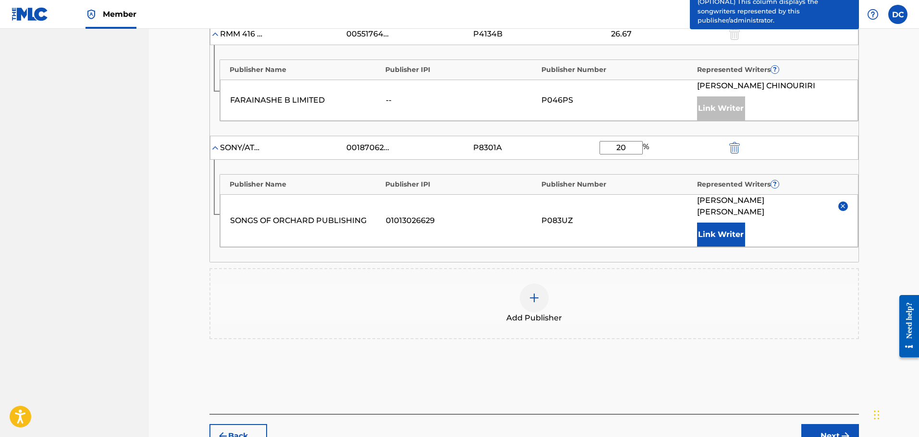
scroll to position [470, 0]
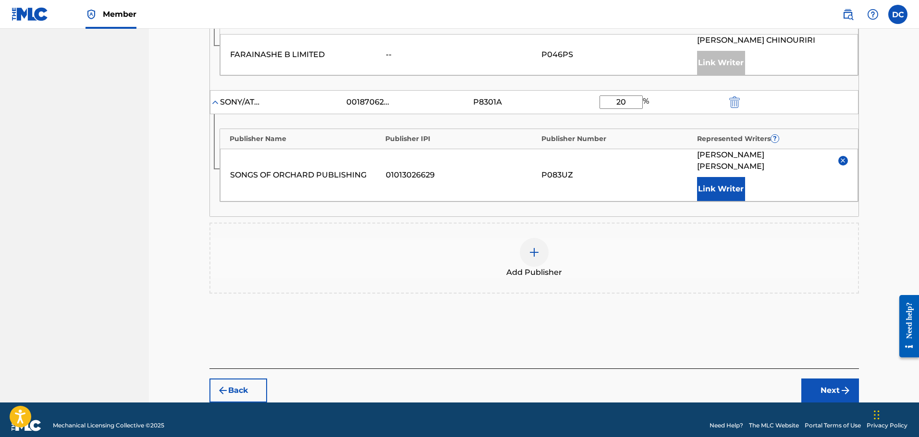
click at [835, 379] on button "Next" at bounding box center [830, 391] width 58 height 24
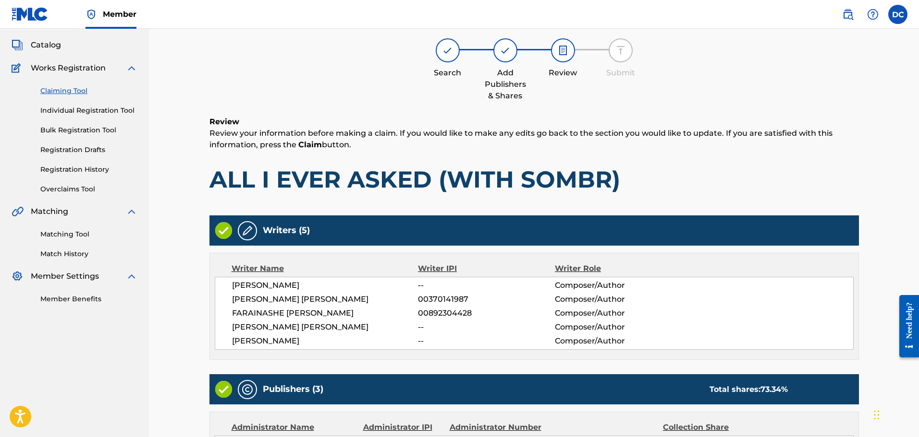
scroll to position [0, 0]
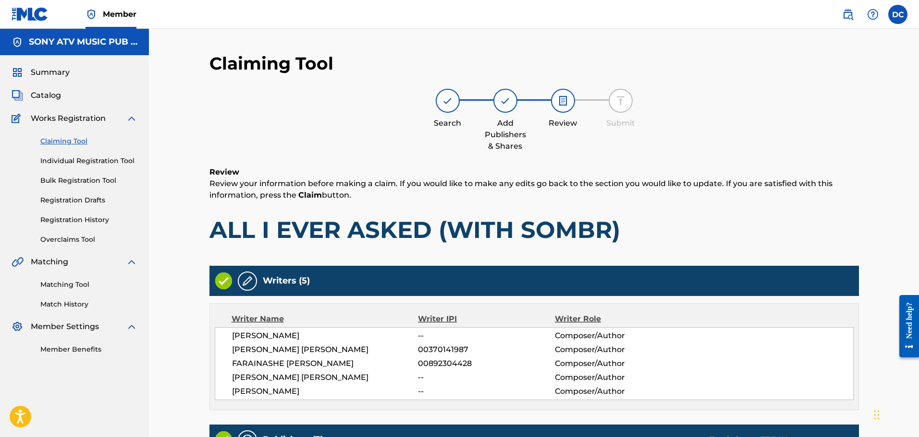
click at [249, 278] on img at bounding box center [248, 282] width 12 height 12
click at [235, 279] on div "Writers (5)" at bounding box center [533, 281] width 649 height 30
click at [272, 297] on div "Writers (5) Writer Name Writer IPI Writer Role [PERSON_NAME] -- Composer/Author…" at bounding box center [533, 338] width 649 height 145
click at [260, 272] on div "Writers (5)" at bounding box center [533, 281] width 649 height 30
click at [245, 280] on img at bounding box center [248, 282] width 12 height 12
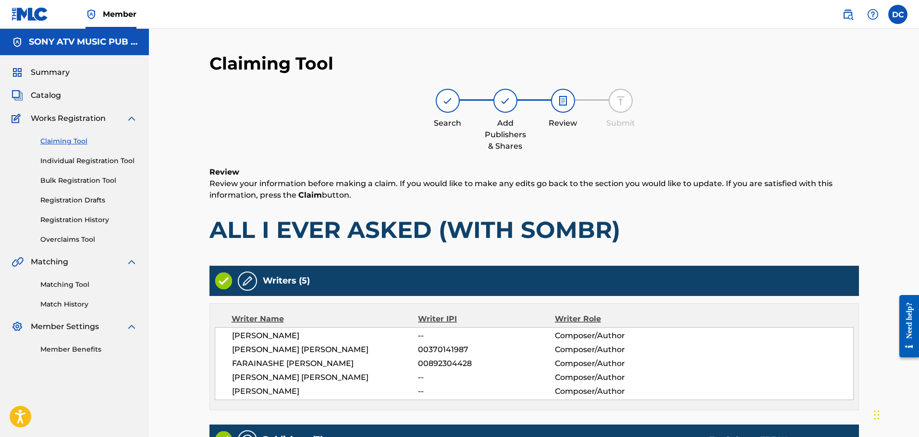
click at [245, 280] on img at bounding box center [248, 282] width 12 height 12
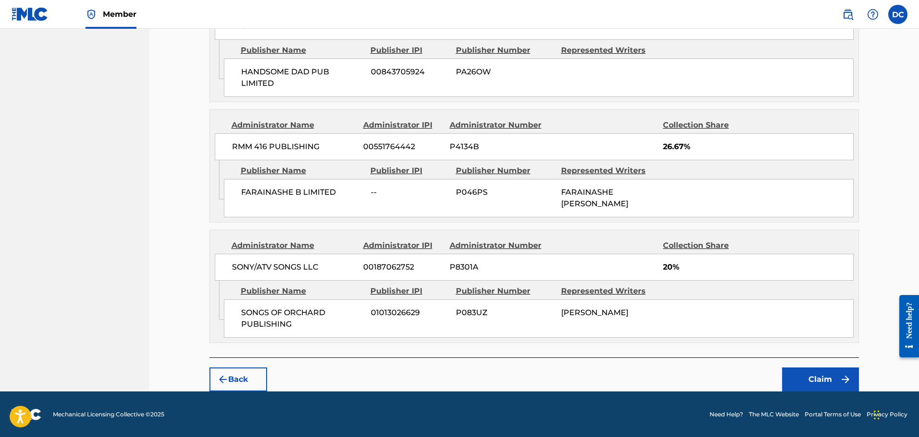
scroll to position [485, 0]
click at [244, 388] on button "Back" at bounding box center [238, 379] width 58 height 24
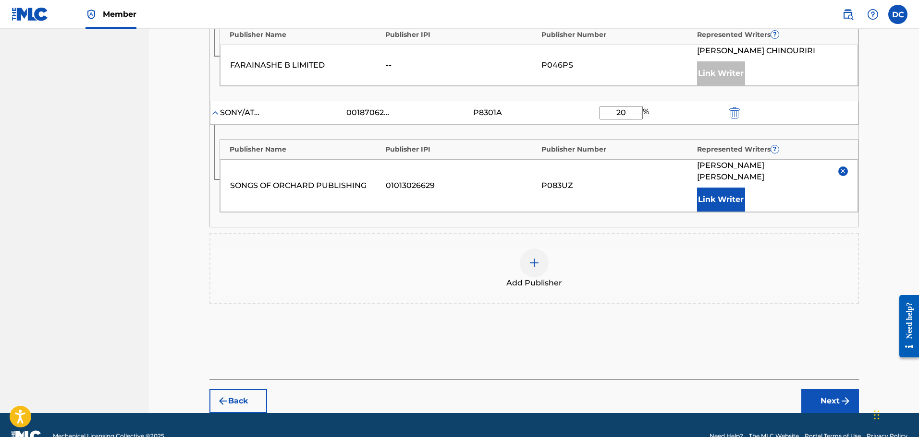
scroll to position [470, 0]
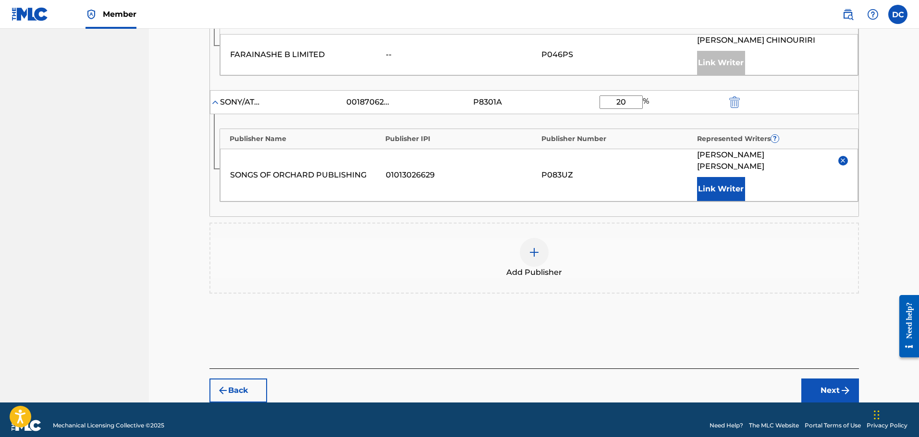
click at [725, 177] on button "Link Writer" at bounding box center [721, 189] width 48 height 24
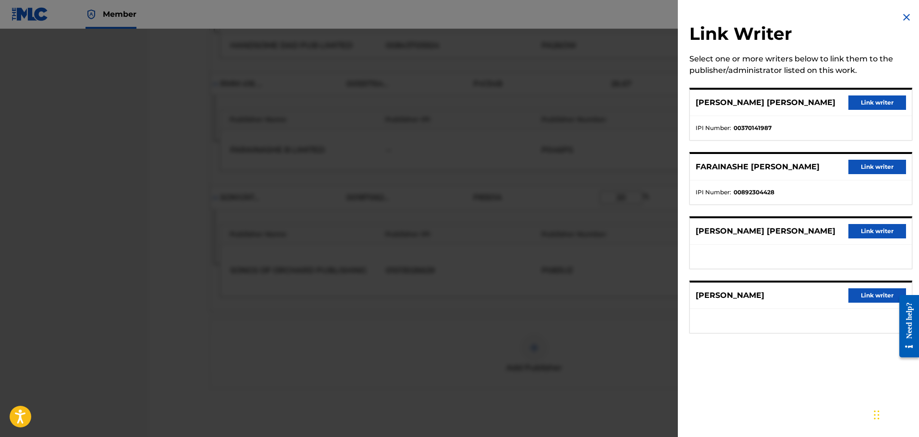
scroll to position [374, 0]
click at [903, 14] on img at bounding box center [906, 18] width 12 height 12
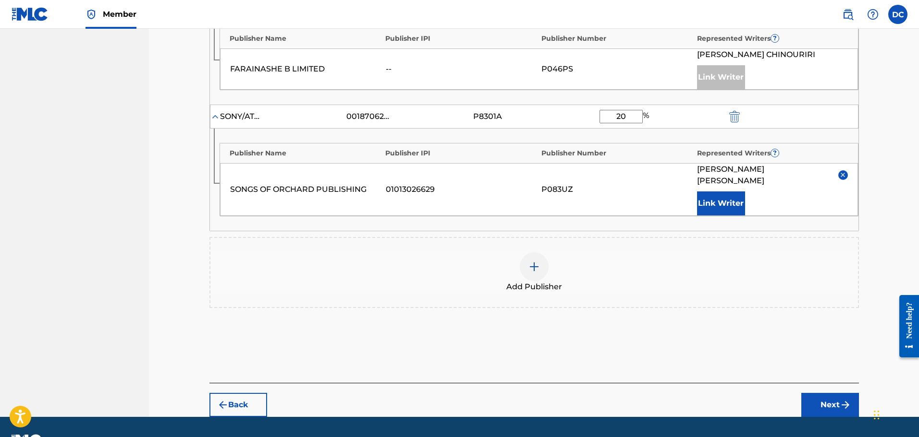
scroll to position [470, 0]
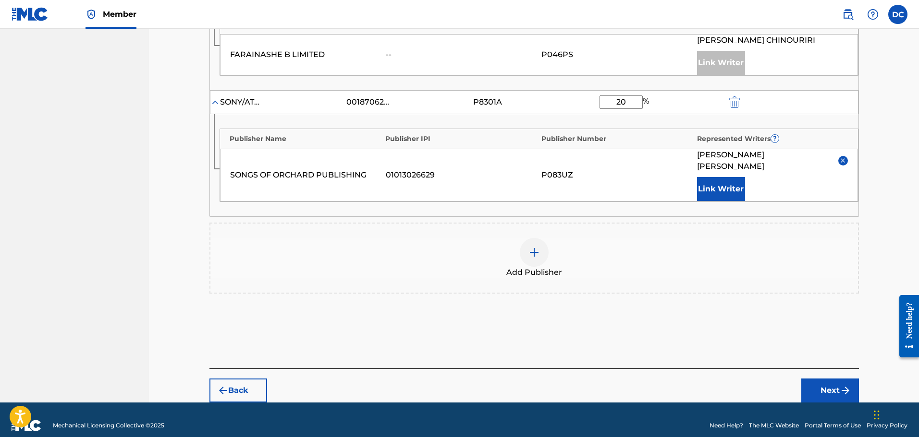
click at [834, 379] on button "Next" at bounding box center [830, 391] width 58 height 24
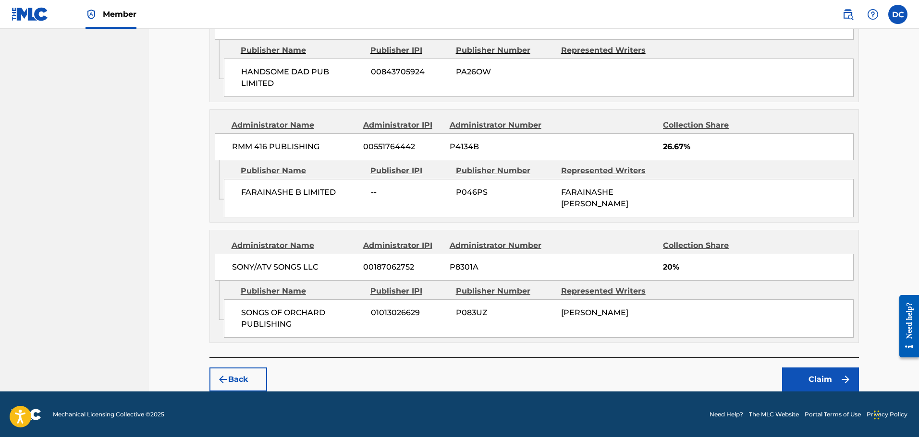
scroll to position [485, 0]
click at [831, 378] on button "Claim" at bounding box center [820, 379] width 77 height 24
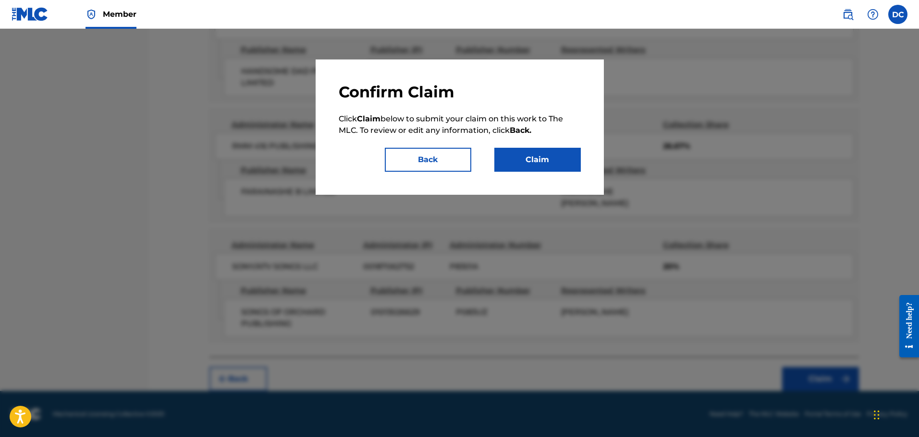
click at [541, 161] on button "Claim" at bounding box center [537, 160] width 86 height 24
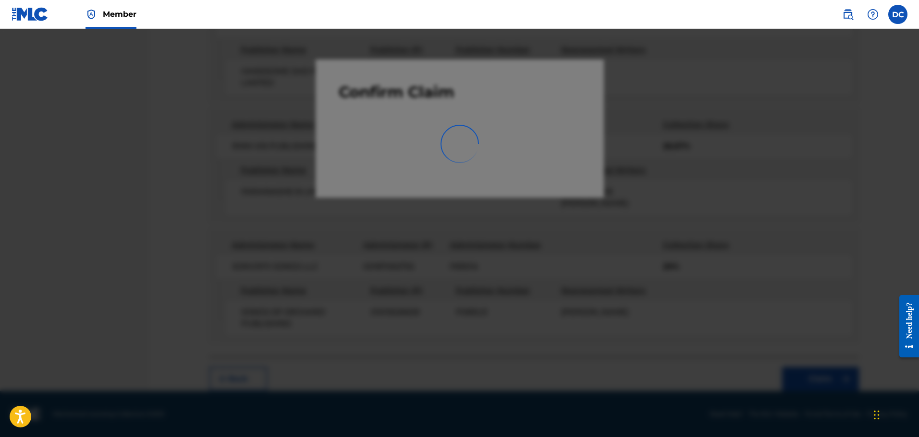
scroll to position [0, 0]
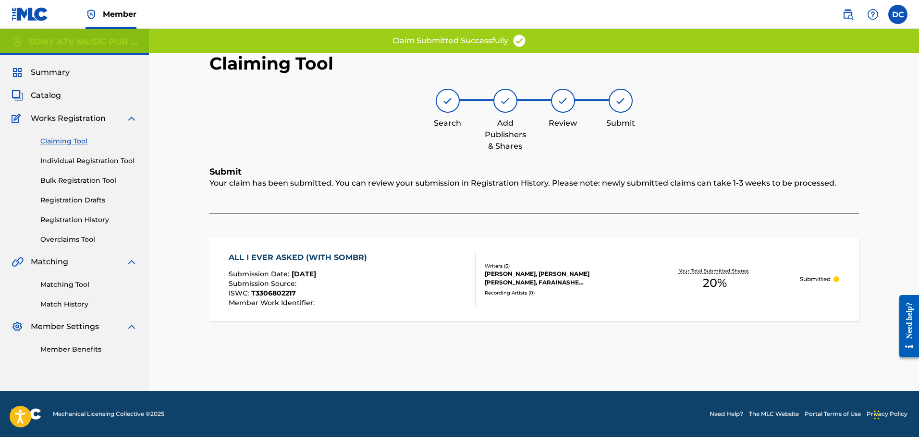
click at [507, 350] on div "Claiming Tool Search Add Publishers & Shares Review Submit Submit Your claim ha…" at bounding box center [534, 222] width 672 height 339
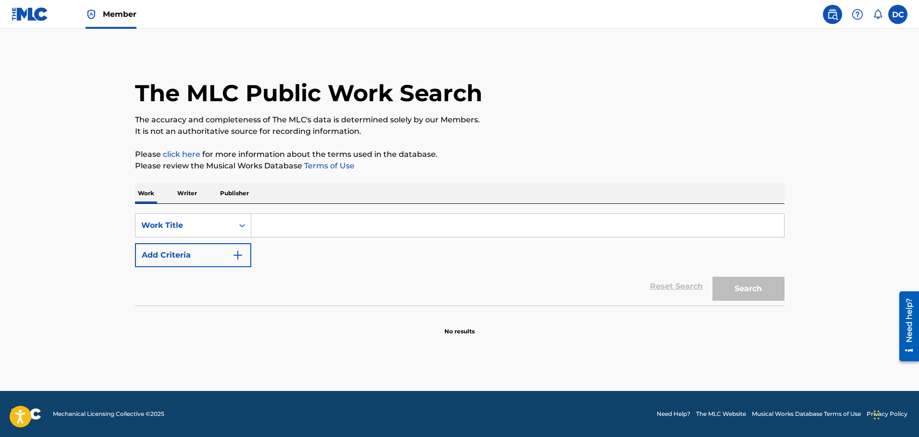
click at [327, 236] on input "Search Form" at bounding box center [517, 225] width 533 height 23
click at [195, 249] on button "Add Criteria" at bounding box center [193, 255] width 116 height 24
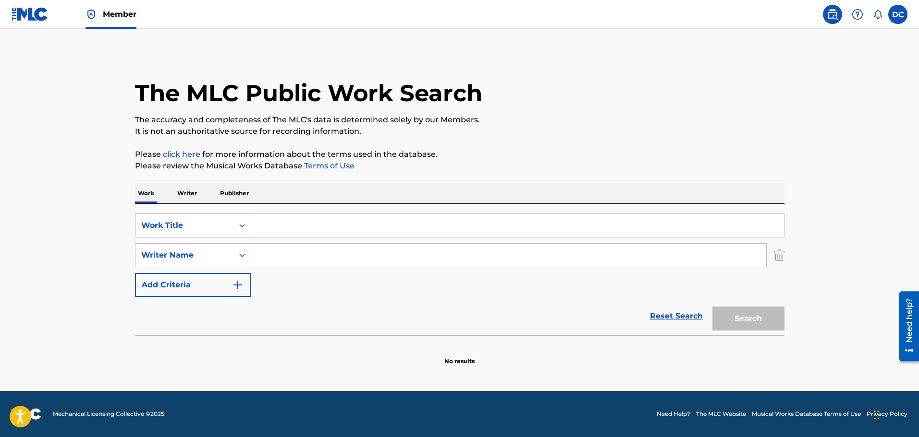
click at [241, 220] on div "Search Form" at bounding box center [241, 225] width 17 height 17
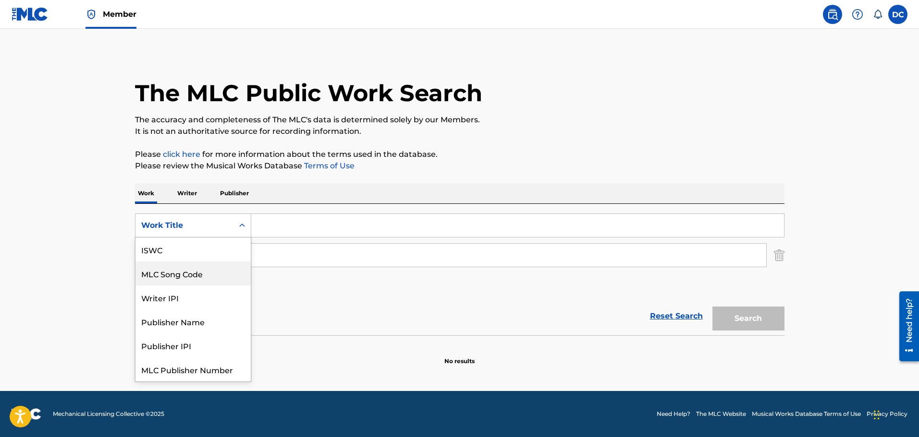
scroll to position [24, 0]
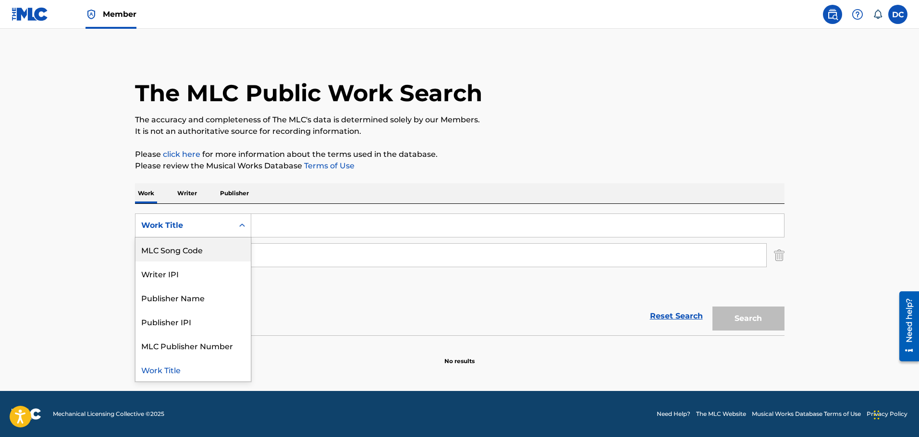
click at [197, 248] on div "MLC Song Code" at bounding box center [192, 250] width 115 height 24
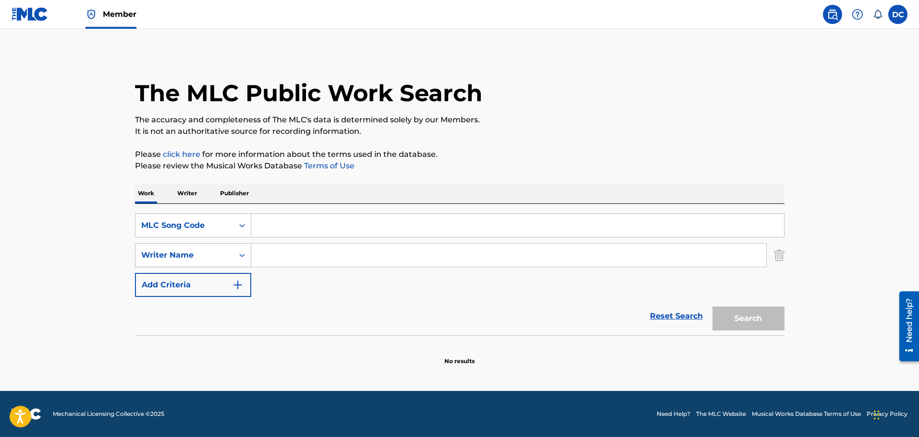
click at [247, 257] on div "Search Form" at bounding box center [241, 255] width 17 height 17
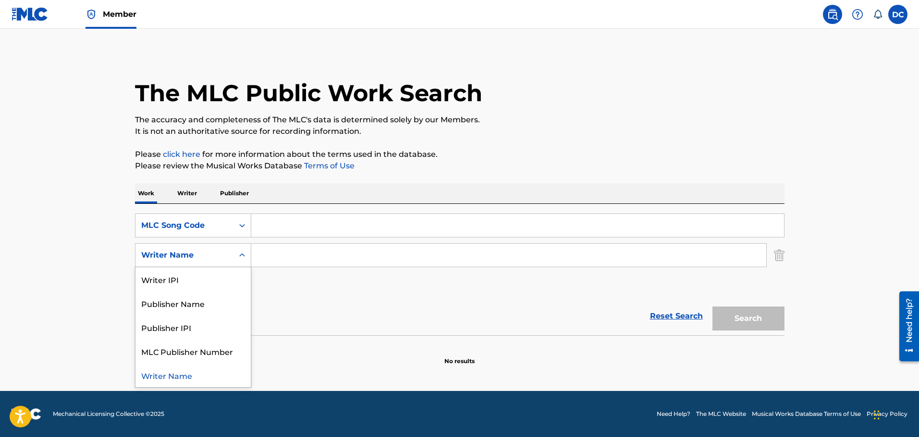
click at [792, 261] on div "The MLC Public Work Search The accuracy and completeness of The MLC's data is d…" at bounding box center [459, 209] width 672 height 313
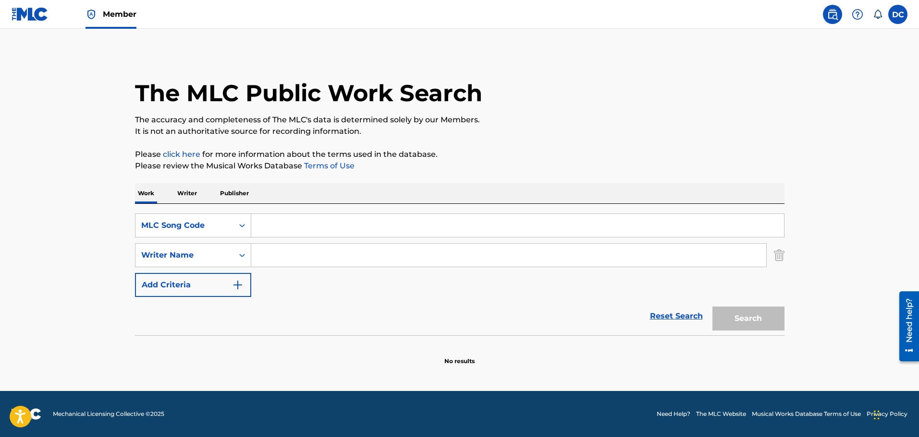
click at [784, 260] on div "The MLC Public Work Search The accuracy and completeness of The MLC's data is d…" at bounding box center [459, 209] width 672 height 313
click at [776, 260] on img "Search Form" at bounding box center [779, 255] width 11 height 24
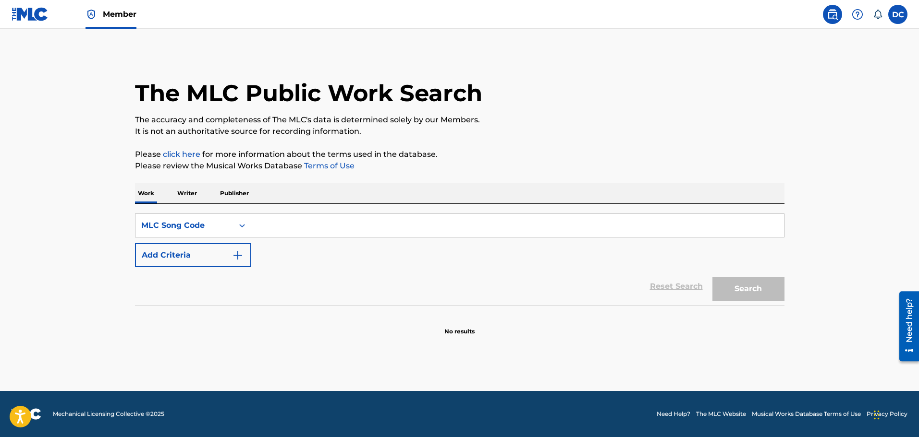
click at [448, 241] on div "SearchWithCriteriaf81888ba-f9ab-476e-9a67-3af6f7569336 MLC Song Code Add Criter…" at bounding box center [459, 241] width 649 height 54
click at [262, 222] on input "Search Form" at bounding box center [517, 225] width 533 height 23
paste input "AY6GYO"
type input "AY6GYO"
click at [768, 297] on button "Search" at bounding box center [748, 289] width 72 height 24
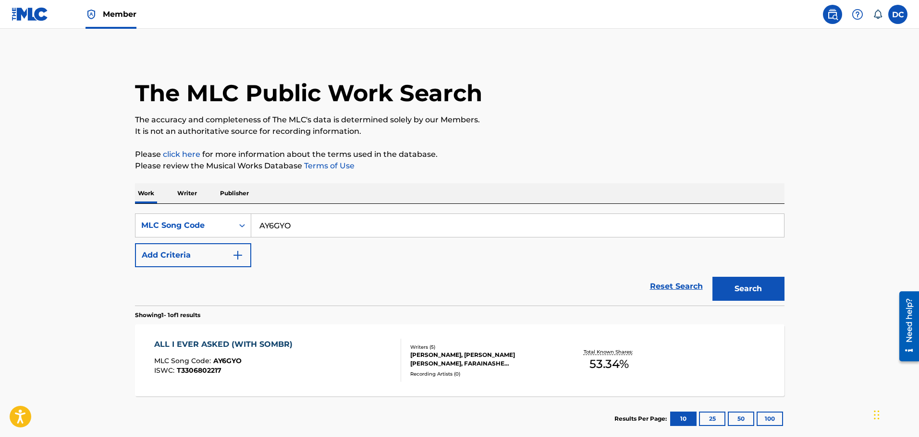
click at [259, 366] on div "MLC Song Code : AY6GYO" at bounding box center [225, 363] width 143 height 10
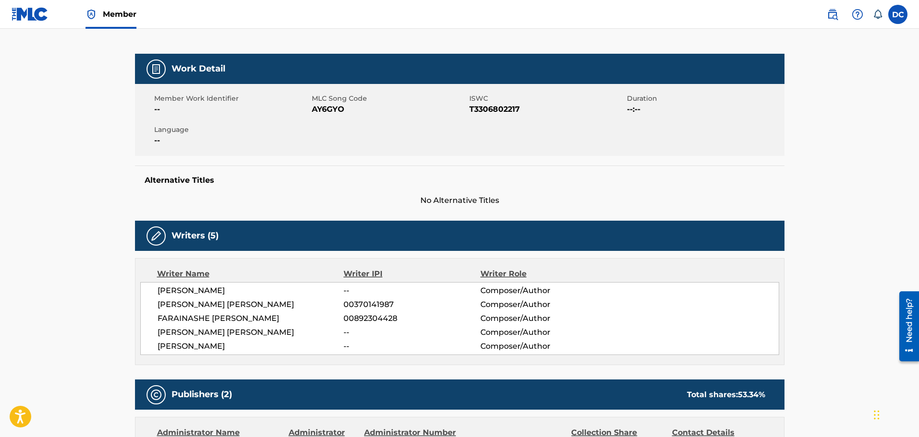
scroll to position [48, 0]
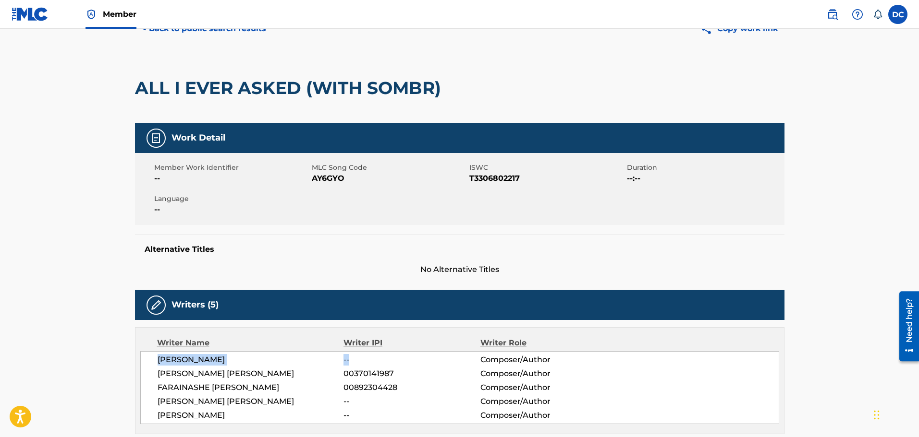
drag, startPoint x: 157, startPoint y: 358, endPoint x: 365, endPoint y: 363, distance: 208.9
click at [371, 364] on div "SHANE BOOSE -- Composer/Author JAMIE LLOYD TAYLOR 00370141987 Composer/Author F…" at bounding box center [459, 387] width 639 height 73
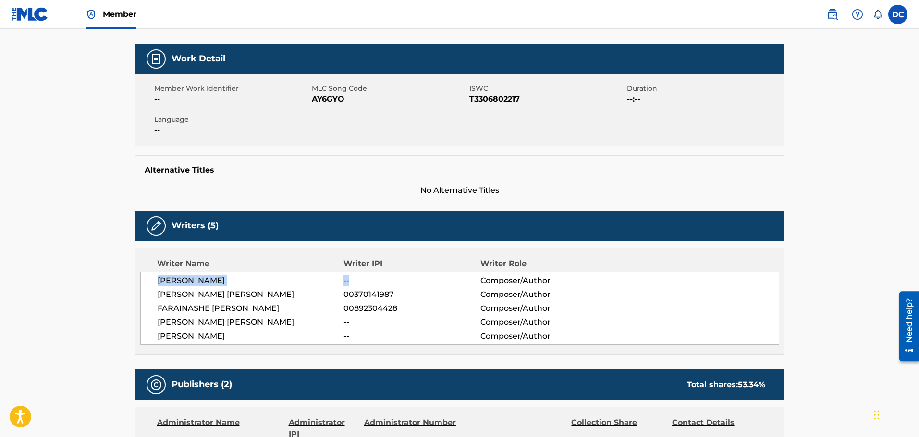
scroll to position [0, 0]
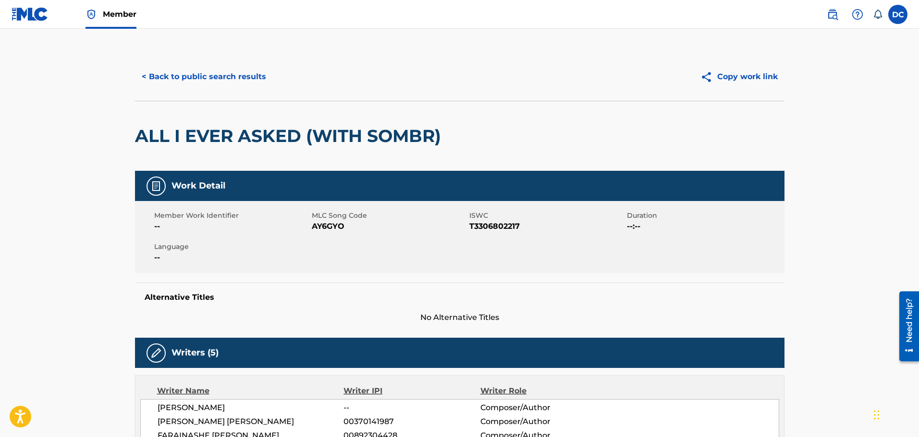
click at [421, 302] on h5 "Alternative Titles" at bounding box center [460, 298] width 630 height 10
click at [169, 70] on button "< Back to public search results" at bounding box center [204, 77] width 138 height 24
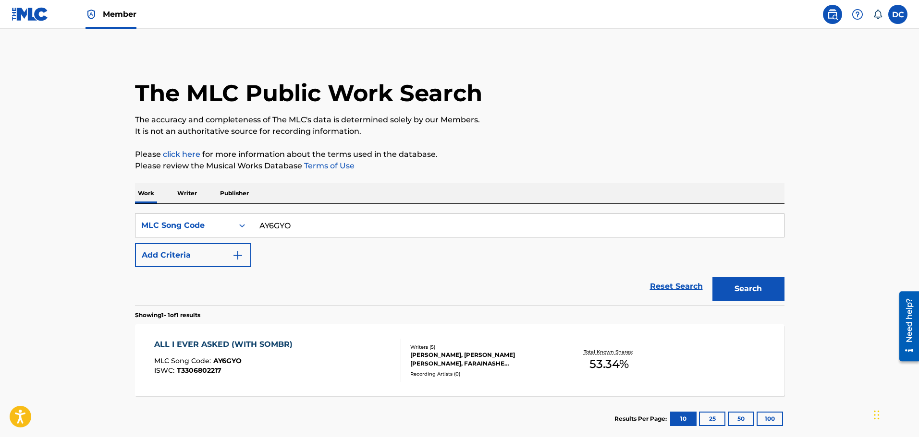
click at [279, 231] on input "AY6GYO" at bounding box center [517, 225] width 533 height 23
click at [289, 217] on input "AY6GYO" at bounding box center [517, 225] width 533 height 23
paste input "DQ8FNM"
type input "DQ8FNM"
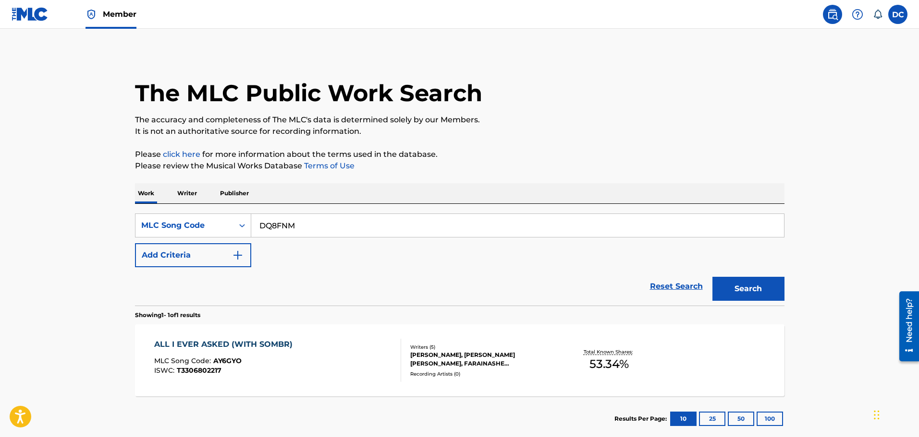
click at [712, 277] on button "Search" at bounding box center [748, 289] width 72 height 24
click at [270, 339] on div "DO I EVER CROSS YOUR MIND MLC Song Code : DQ8FNM ISWC : T3303194341 Writers ( 2…" at bounding box center [459, 361] width 649 height 72
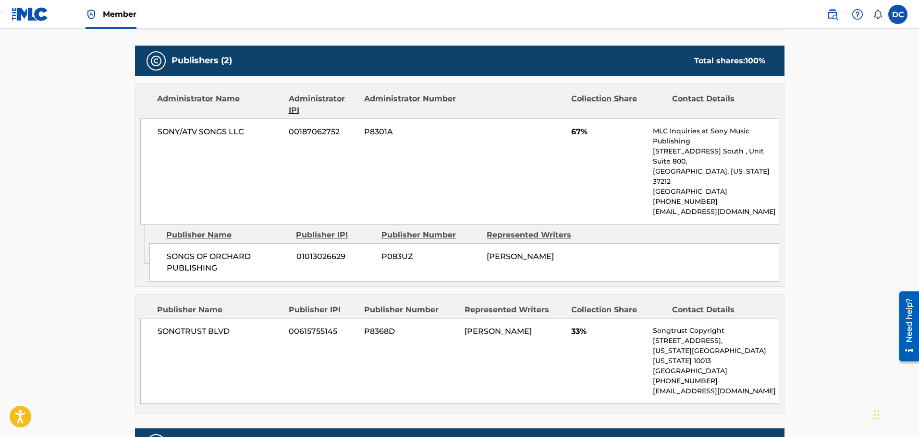
scroll to position [432, 0]
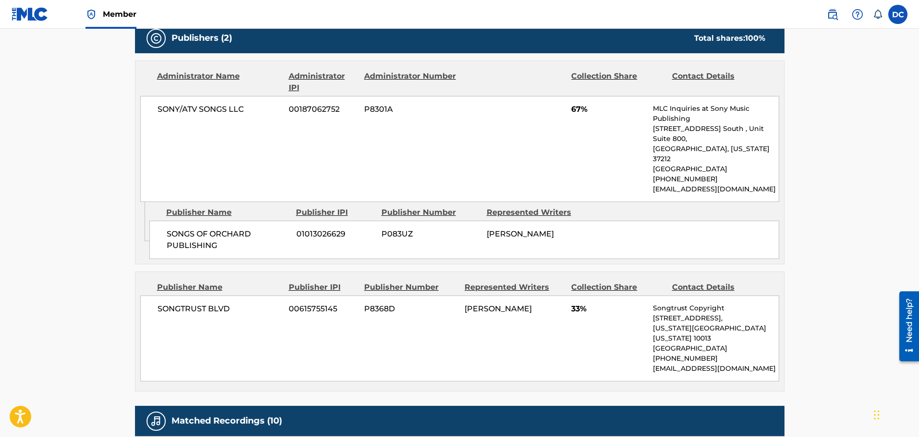
click at [397, 229] on span "P083UZ" at bounding box center [430, 235] width 98 height 12
click at [381, 110] on span "P8301A" at bounding box center [410, 110] width 93 height 12
copy span "P8301A"
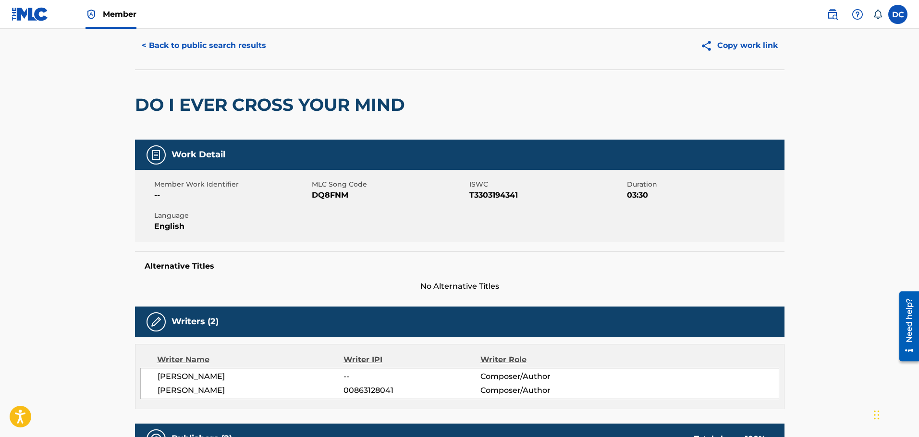
scroll to position [0, 0]
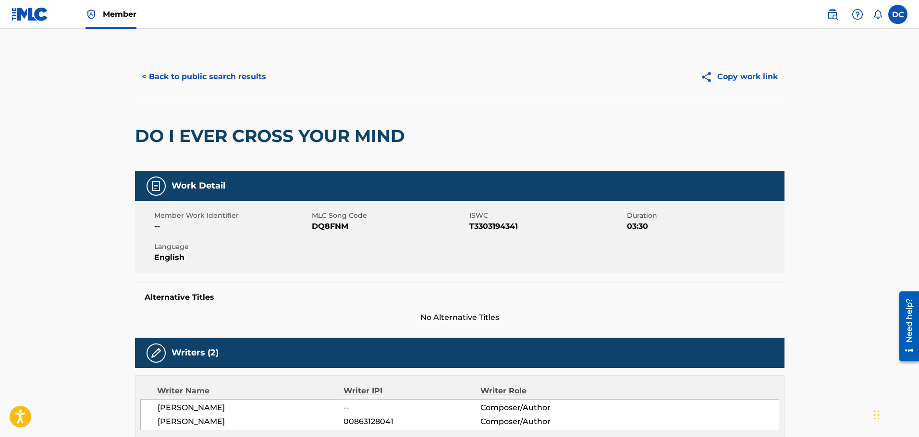
click at [171, 79] on button "< Back to public search results" at bounding box center [204, 77] width 138 height 24
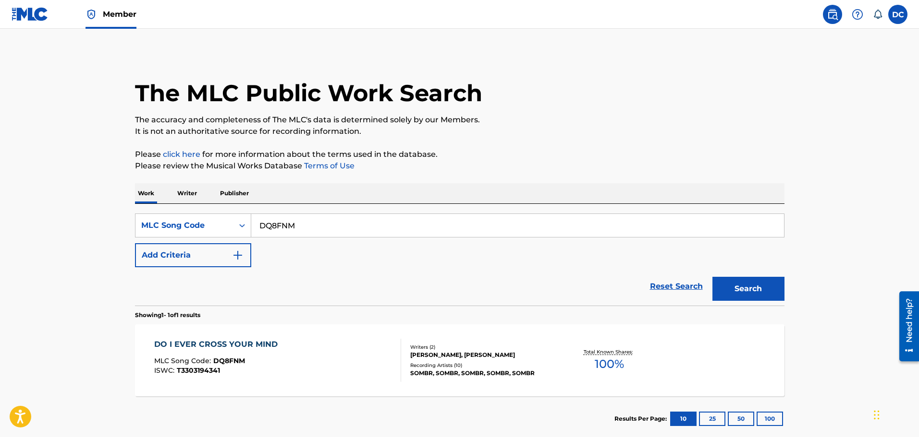
click at [300, 219] on input "DQ8FNM" at bounding box center [517, 225] width 533 height 23
paste input "W62XPC"
type input "W62XPC"
click at [712, 277] on button "Search" at bounding box center [748, 289] width 72 height 24
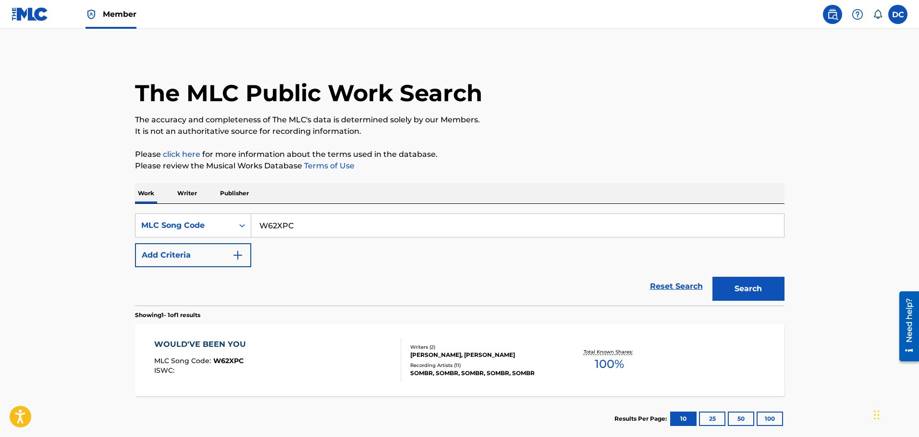
click at [224, 341] on div "WOULD'VE BEEN YOU" at bounding box center [202, 345] width 97 height 12
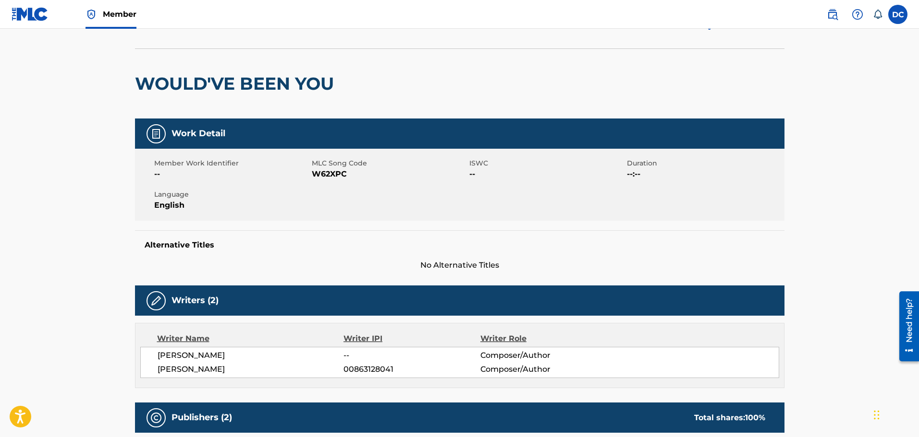
scroll to position [48, 0]
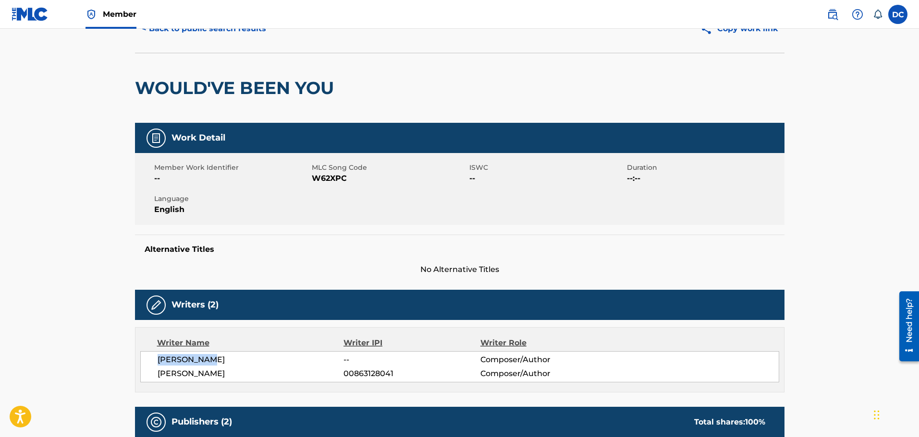
drag, startPoint x: 158, startPoint y: 361, endPoint x: 321, endPoint y: 361, distance: 162.8
click at [321, 361] on span "[PERSON_NAME]" at bounding box center [251, 360] width 186 height 12
click at [352, 358] on span "--" at bounding box center [411, 360] width 136 height 12
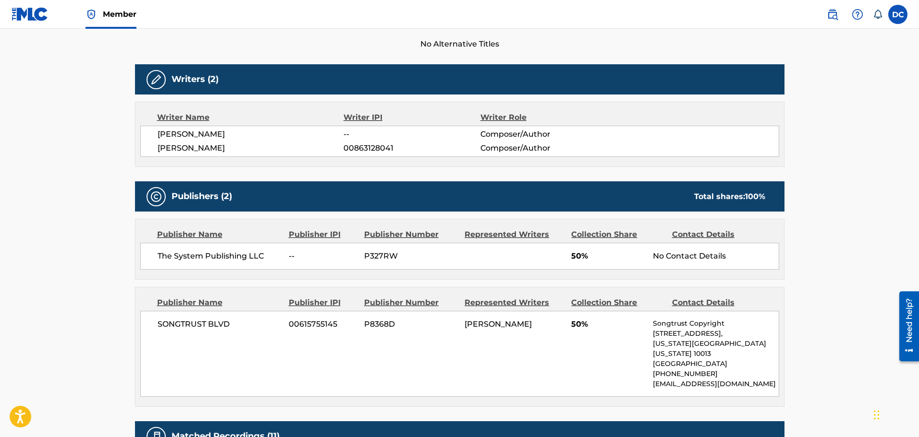
scroll to position [288, 0]
